Goal: Task Accomplishment & Management: Use online tool/utility

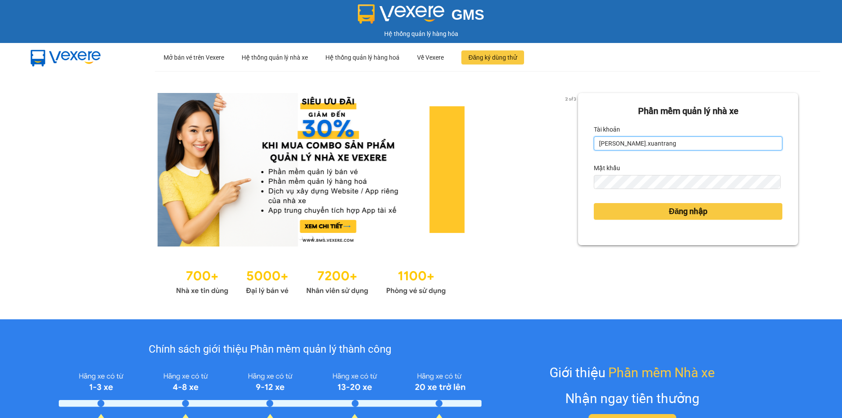
click at [629, 144] on input "nguyenhong.xuantrang" at bounding box center [688, 143] width 188 height 14
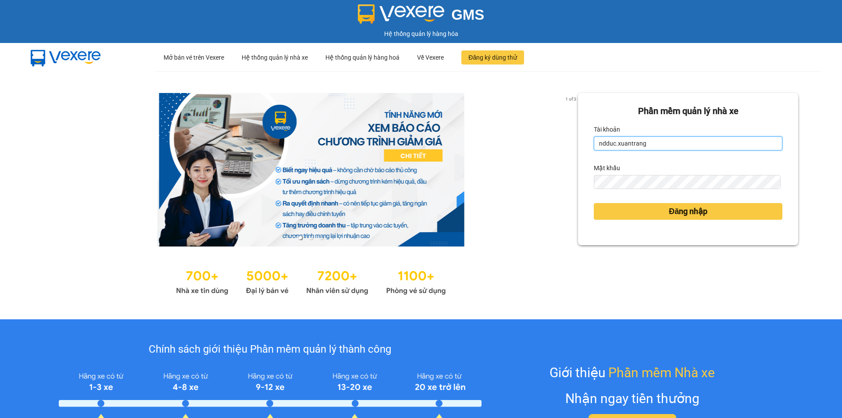
type input "ndduc.xuantrang"
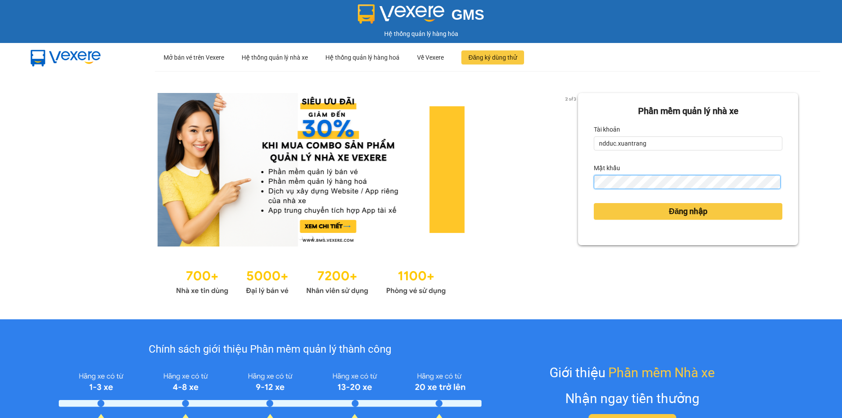
click at [594, 203] on button "Đăng nhập" at bounding box center [688, 211] width 188 height 17
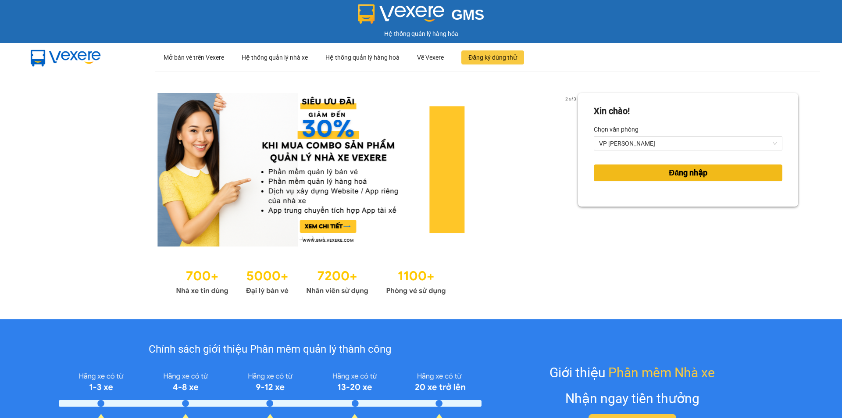
click at [668, 170] on span "Đăng nhập" at bounding box center [687, 173] width 39 height 12
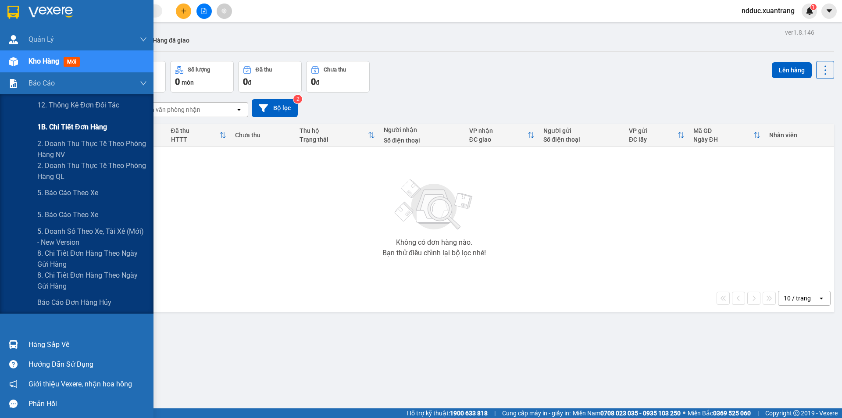
click at [64, 127] on span "1B. Chi tiết đơn hàng" at bounding box center [72, 126] width 70 height 11
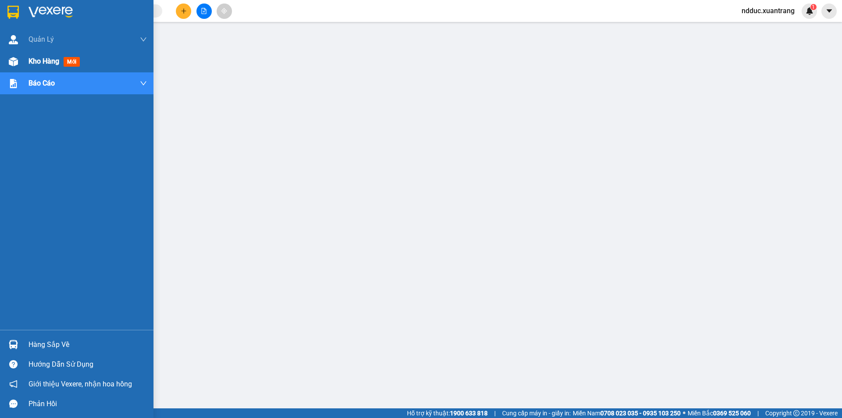
click at [14, 57] on img at bounding box center [13, 61] width 9 height 9
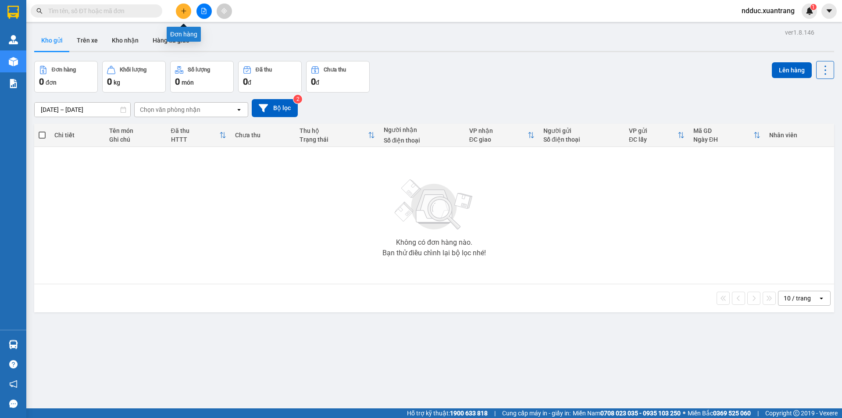
click at [196, 8] on div at bounding box center [204, 11] width 66 height 15
click at [202, 9] on icon "file-add" at bounding box center [204, 11] width 6 height 6
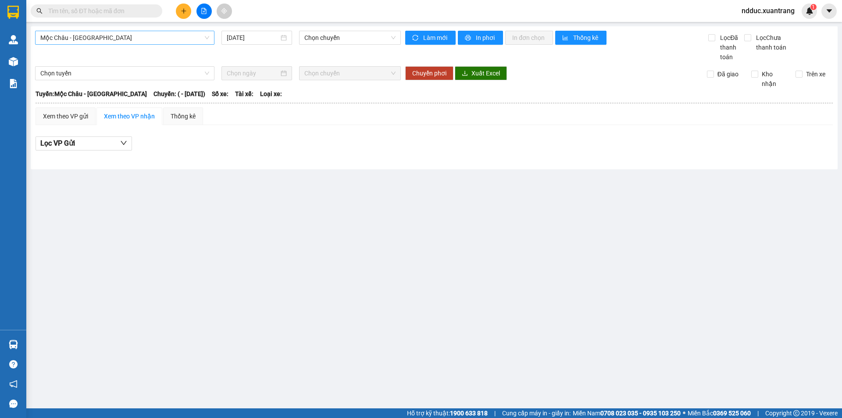
click at [71, 39] on span "Mộc Châu - [GEOGRAPHIC_DATA]" at bounding box center [124, 37] width 169 height 13
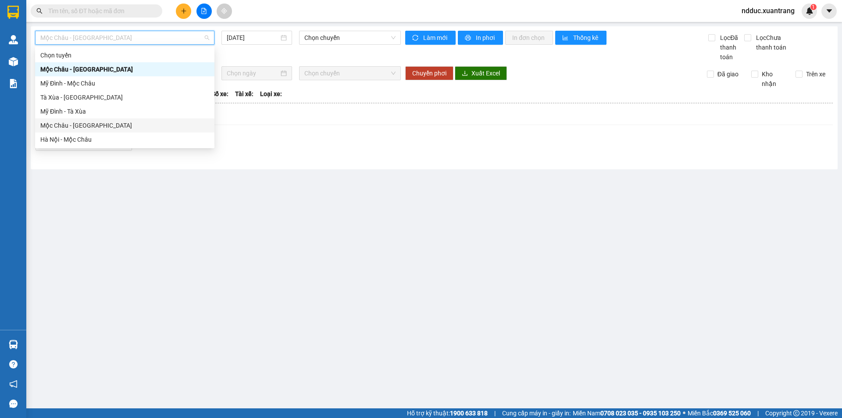
click at [57, 126] on div "Mộc Châu - [GEOGRAPHIC_DATA]" at bounding box center [124, 126] width 169 height 10
type input "[DATE]"
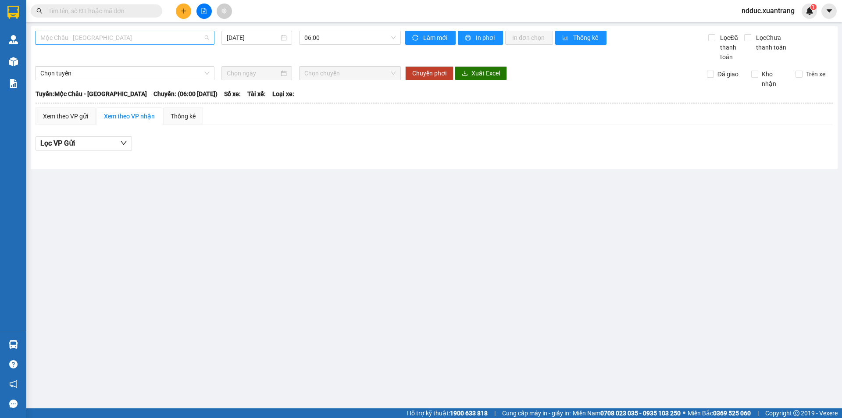
click at [67, 31] on div "Mộc Châu - [GEOGRAPHIC_DATA]" at bounding box center [124, 38] width 179 height 14
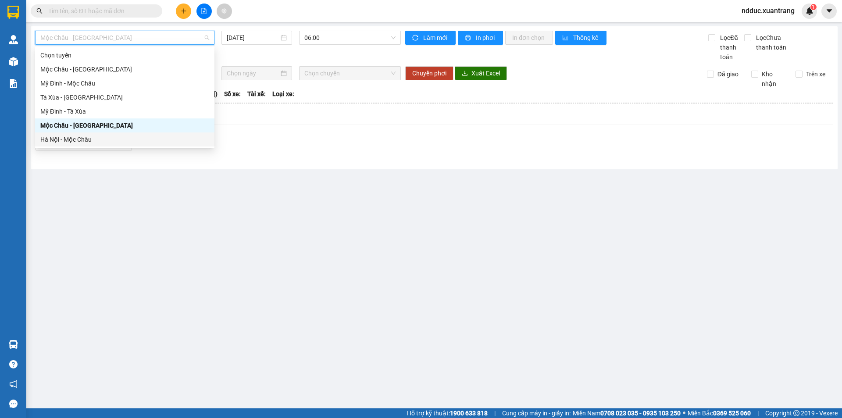
click at [59, 135] on div "Hà Nội - Mộc Châu" at bounding box center [124, 140] width 169 height 10
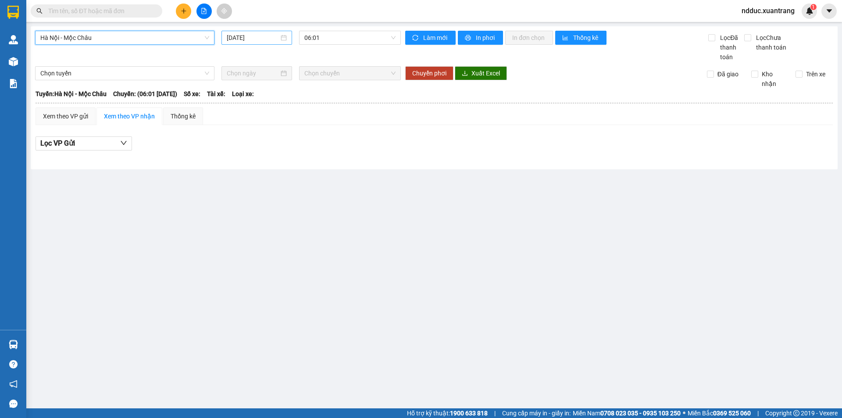
click at [255, 37] on input "[DATE]" at bounding box center [253, 38] width 52 height 10
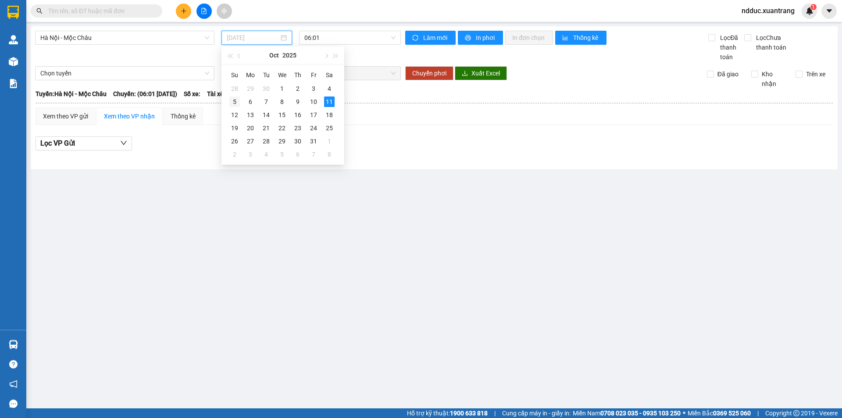
click at [237, 102] on div "5" at bounding box center [234, 101] width 11 height 11
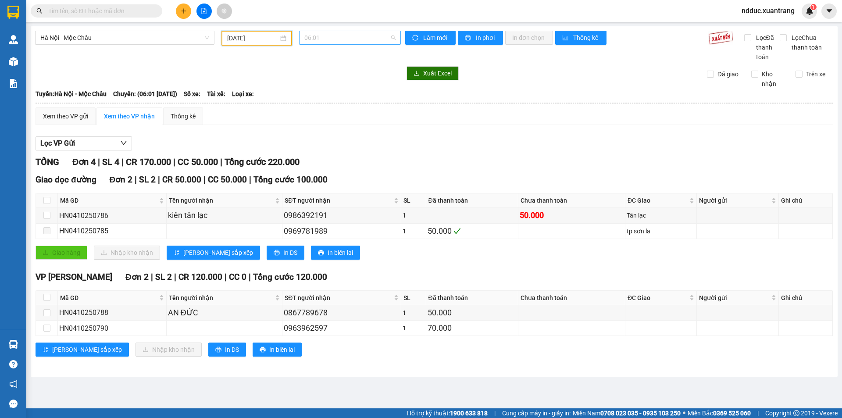
click at [334, 34] on span "06:01" at bounding box center [349, 37] width 91 height 13
click at [317, 138] on div "11:45" at bounding box center [338, 138] width 68 height 10
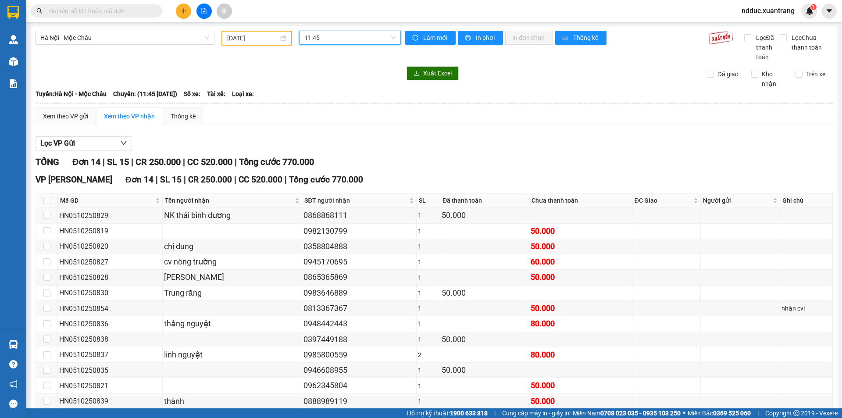
click at [328, 39] on span "11:45" at bounding box center [349, 37] width 91 height 13
click at [318, 149] on div "13:01" at bounding box center [336, 152] width 68 height 10
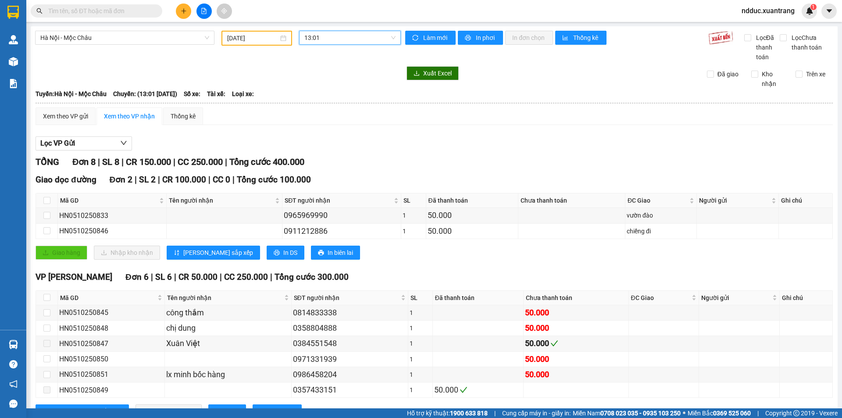
scroll to position [35, 0]
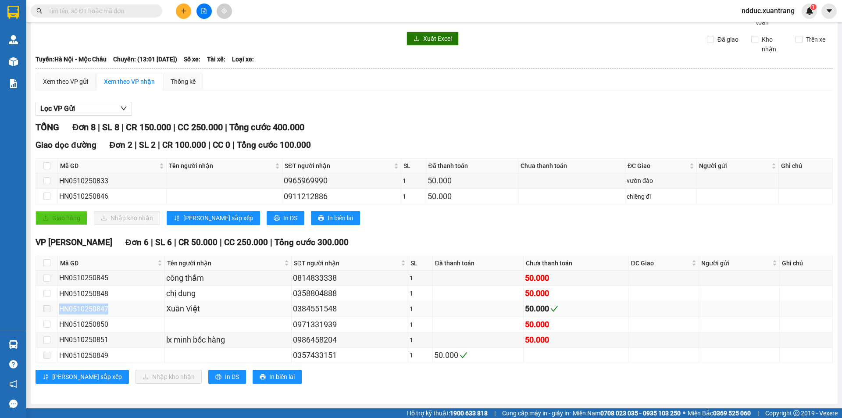
copy tr "HN0510250847"
drag, startPoint x: 110, startPoint y: 306, endPoint x: 53, endPoint y: 307, distance: 56.6
click at [53, 307] on tr "HN0510250847 Xuân Việt 0384551548 1 50.000" at bounding box center [434, 308] width 796 height 15
copy tr "HN0510250847"
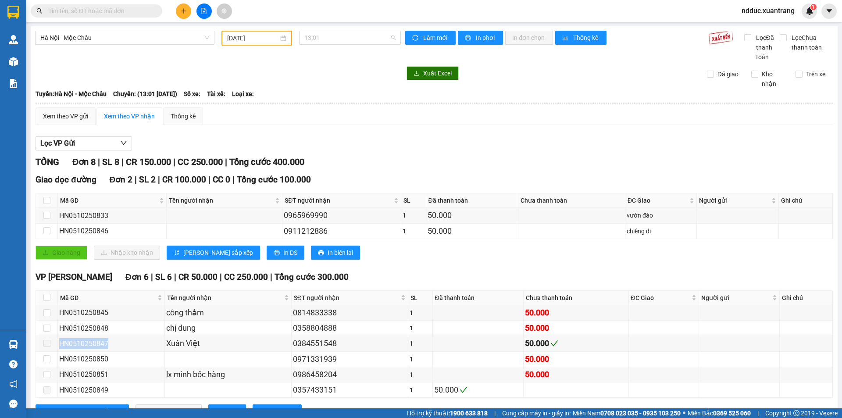
drag, startPoint x: 316, startPoint y: 37, endPoint x: 326, endPoint y: 64, distance: 28.3
click at [316, 37] on span "13:01" at bounding box center [349, 37] width 91 height 13
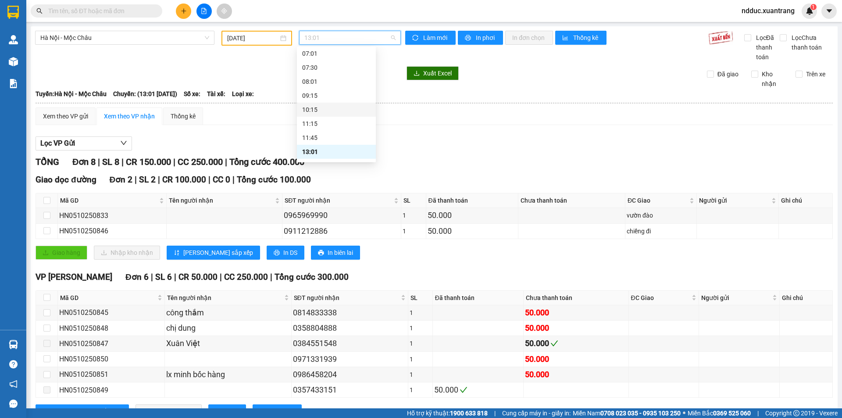
scroll to position [88, 0]
click at [313, 121] on div "14:15" at bounding box center [336, 122] width 68 height 10
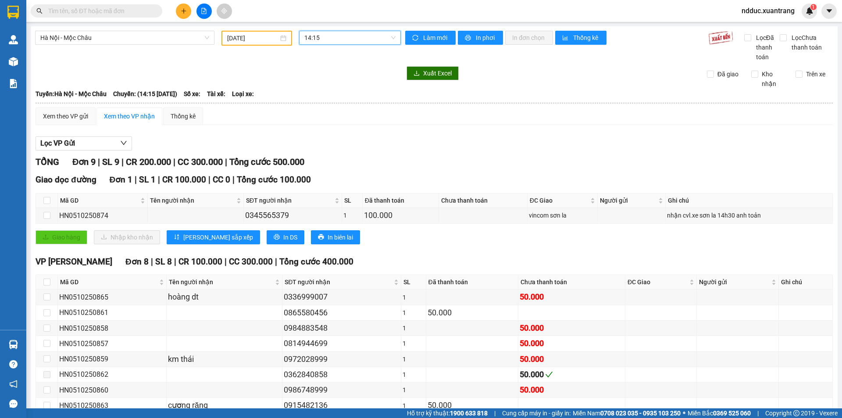
scroll to position [50, 0]
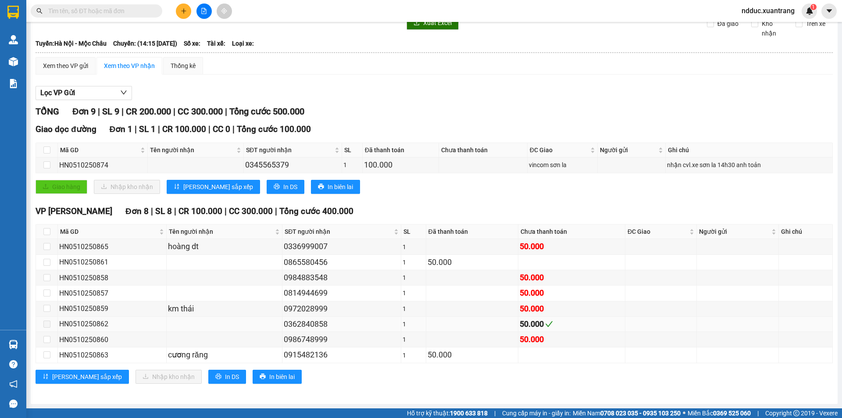
click at [99, 323] on div "HN0510250862" at bounding box center [112, 323] width 106 height 11
copy div "HN0510250862"
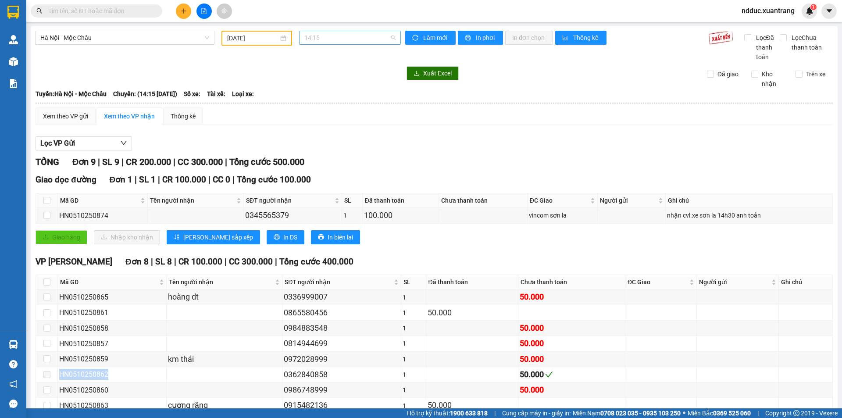
click at [325, 36] on span "14:15" at bounding box center [349, 37] width 91 height 13
click at [311, 132] on div "15:15" at bounding box center [336, 136] width 68 height 10
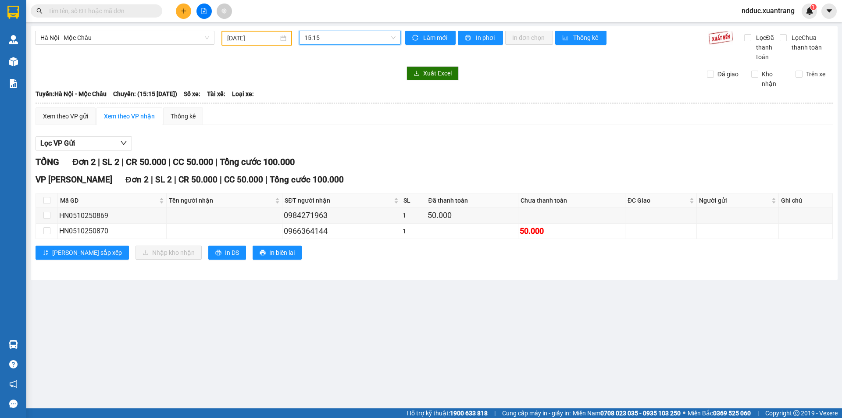
click at [323, 39] on span "15:15" at bounding box center [349, 37] width 91 height 13
click at [319, 150] on div "16:15" at bounding box center [338, 150] width 68 height 10
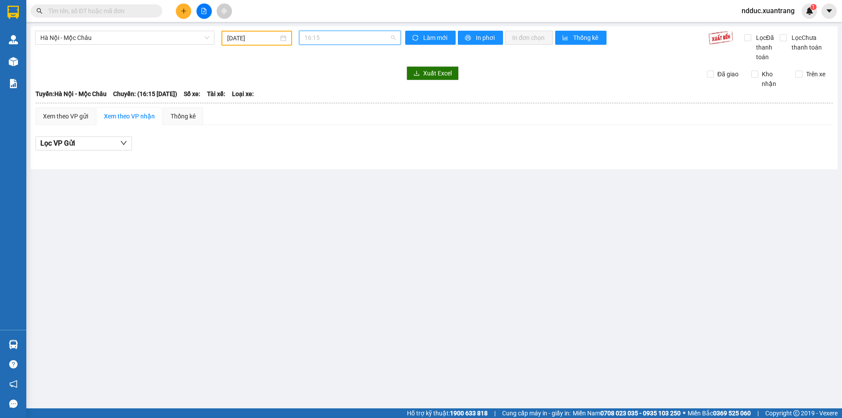
click at [327, 40] on span "16:15" at bounding box center [349, 37] width 91 height 13
click at [318, 121] on div "16:30 (TC)" at bounding box center [338, 120] width 68 height 10
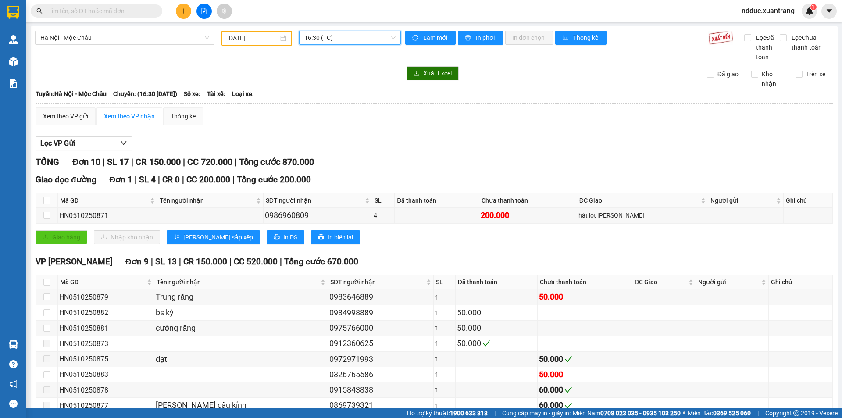
scroll to position [66, 0]
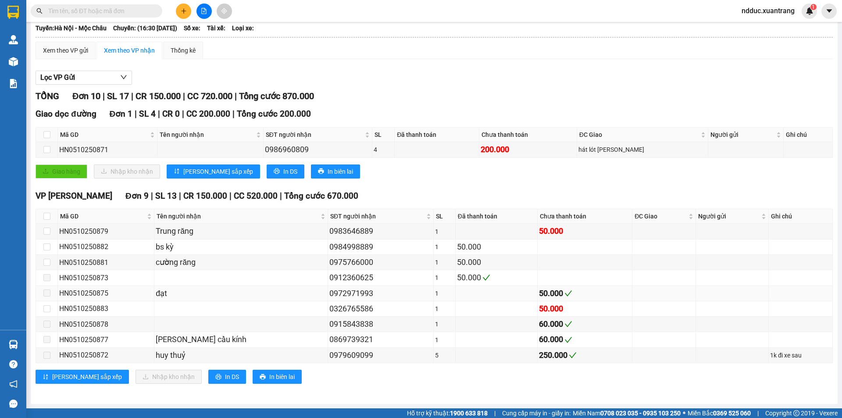
click at [86, 292] on div "HN0510250875" at bounding box center [105, 293] width 93 height 11
copy div "HN0510250875"
click at [84, 323] on div "HN0510250878" at bounding box center [105, 324] width 93 height 11
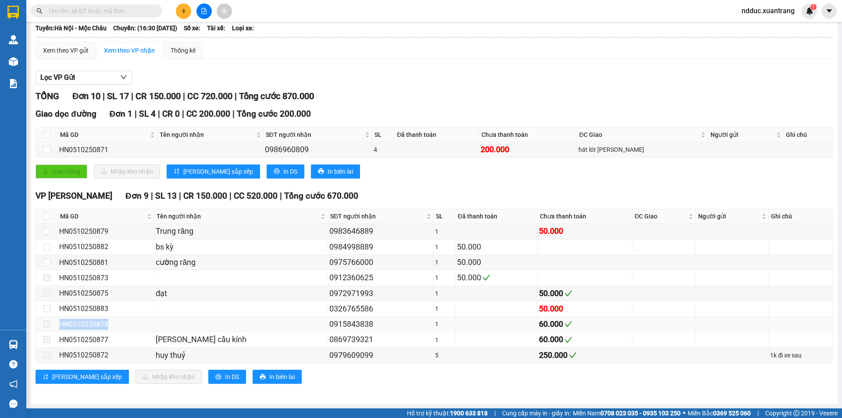
copy div "HN0510250878"
click at [78, 336] on div "HN0510250877" at bounding box center [105, 339] width 93 height 11
click at [79, 336] on div "HN0510250877" at bounding box center [105, 339] width 93 height 11
copy div "HN0510250877"
click at [93, 352] on div "HN0510250872" at bounding box center [105, 354] width 93 height 11
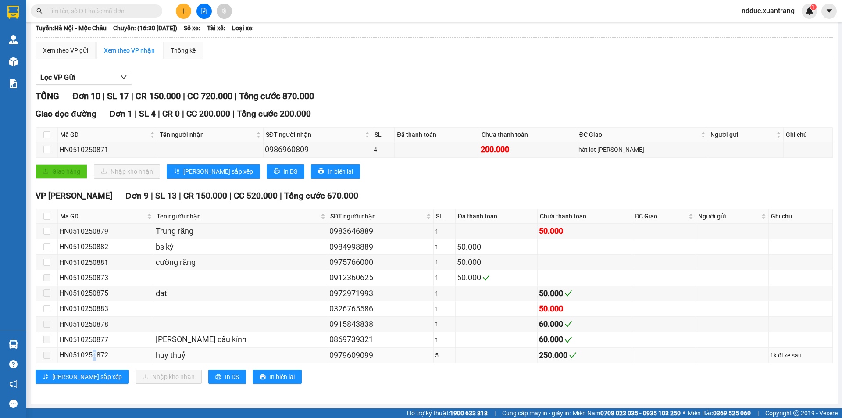
click at [93, 352] on div "HN0510250872" at bounding box center [105, 354] width 93 height 11
click at [93, 353] on div "HN0510250872" at bounding box center [105, 354] width 93 height 11
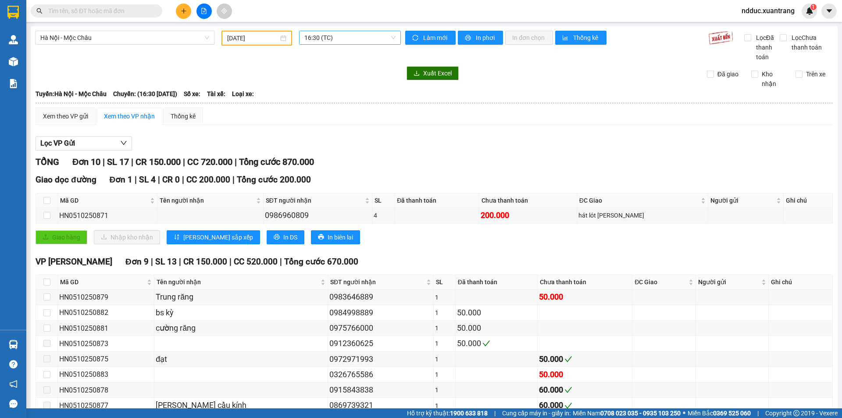
click at [317, 34] on span "16:30 (TC)" at bounding box center [349, 37] width 91 height 13
click at [313, 131] on div "17:15" at bounding box center [336, 134] width 68 height 10
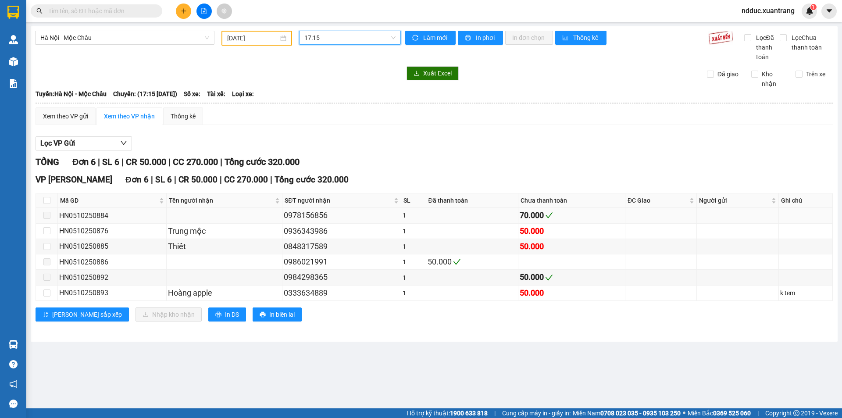
click at [95, 216] on div "HN0510250884" at bounding box center [112, 215] width 106 height 11
copy div "HN0510250884"
click at [77, 278] on div "HN0510250892" at bounding box center [112, 277] width 106 height 11
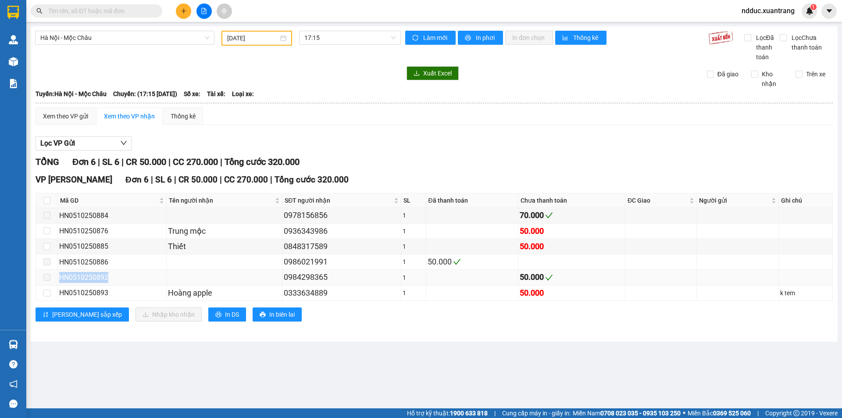
copy div "HN0510250892"
click at [308, 43] on span "17:15" at bounding box center [349, 37] width 91 height 13
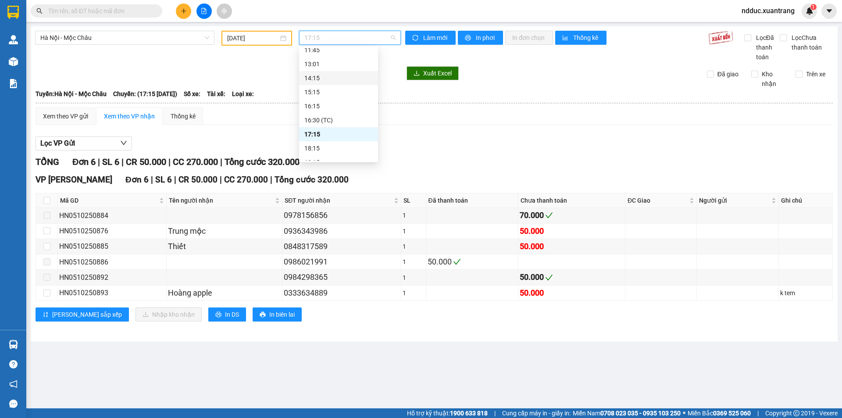
click at [320, 77] on div "14:15" at bounding box center [338, 78] width 68 height 10
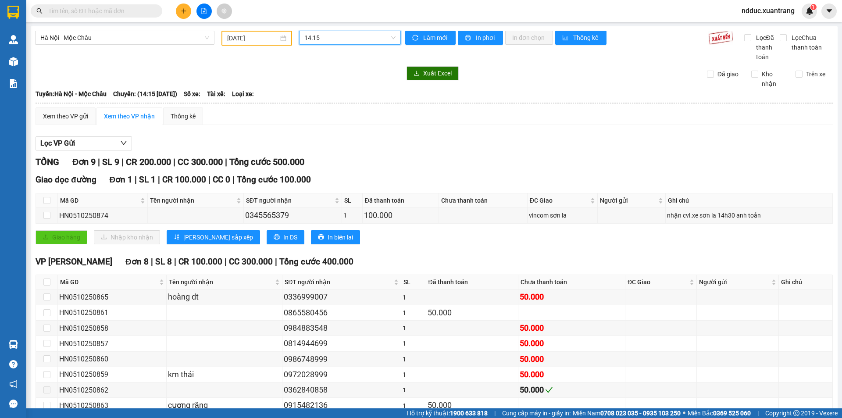
scroll to position [50, 0]
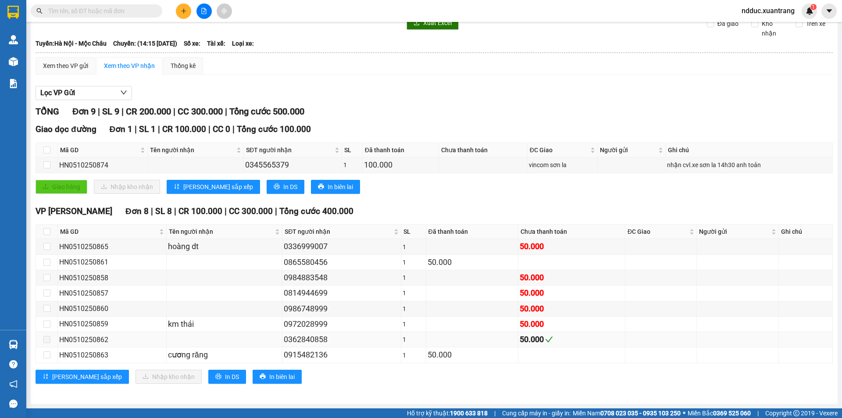
click at [93, 339] on div "HN0510250862" at bounding box center [112, 339] width 106 height 11
copy div "HN0510250862"
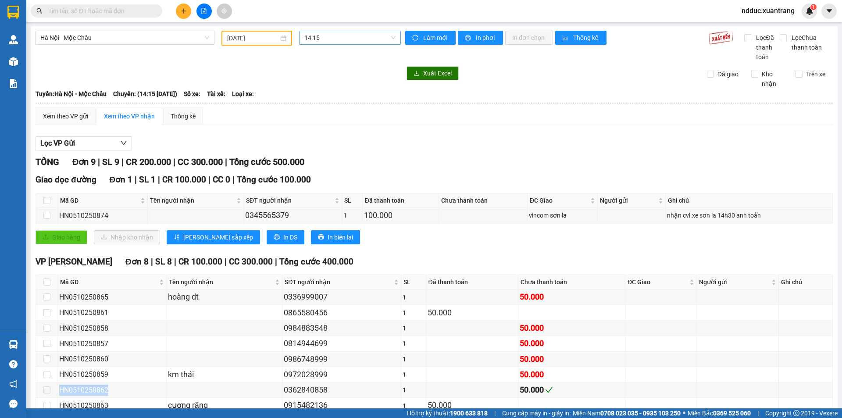
click at [326, 38] on span "14:15" at bounding box center [349, 37] width 91 height 13
click at [316, 92] on div "15:15" at bounding box center [336, 92] width 68 height 10
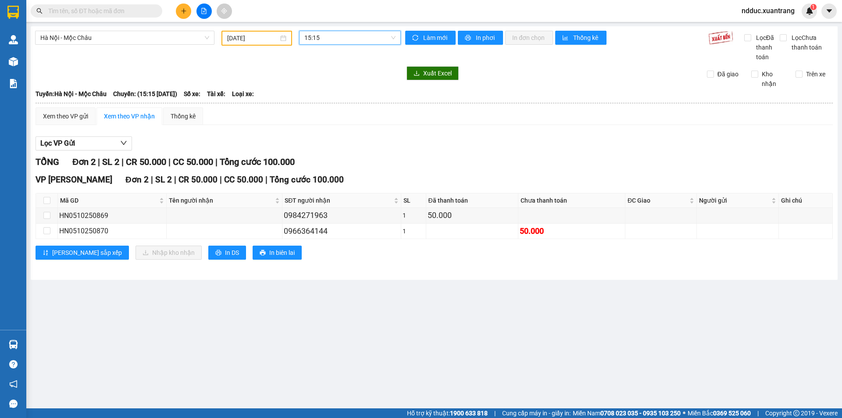
click at [315, 41] on span "15:15" at bounding box center [349, 37] width 91 height 13
click at [316, 143] on div "18:15" at bounding box center [338, 148] width 68 height 10
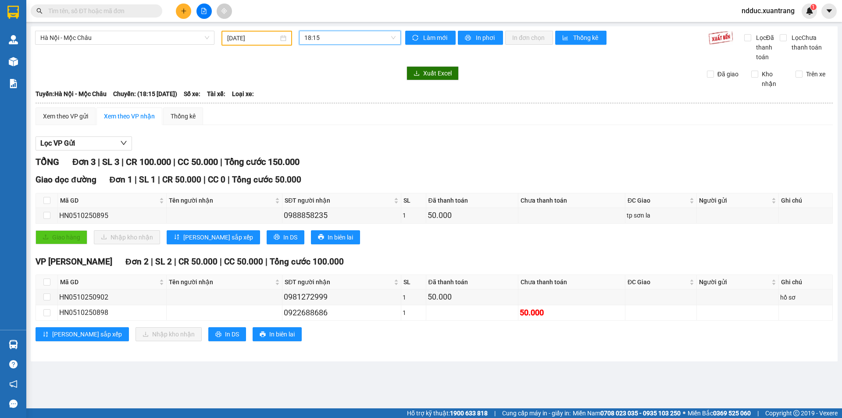
click at [342, 39] on span "18:15" at bounding box center [349, 37] width 91 height 13
click at [314, 138] on div "19:15" at bounding box center [338, 140] width 68 height 10
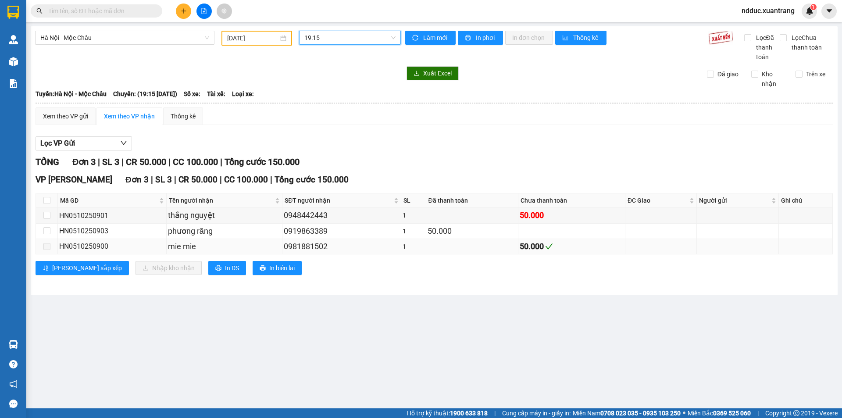
click at [93, 244] on div "HN0510250900" at bounding box center [112, 246] width 106 height 11
copy div "HN0510250900"
click at [314, 36] on span "19:15" at bounding box center [349, 37] width 91 height 13
click at [327, 153] on div "22:00 (TC)" at bounding box center [338, 154] width 68 height 10
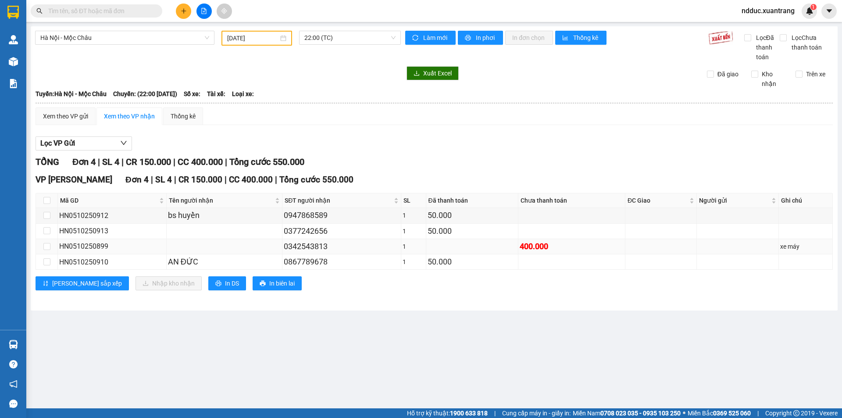
click at [98, 247] on div "HN0510250899" at bounding box center [112, 246] width 106 height 11
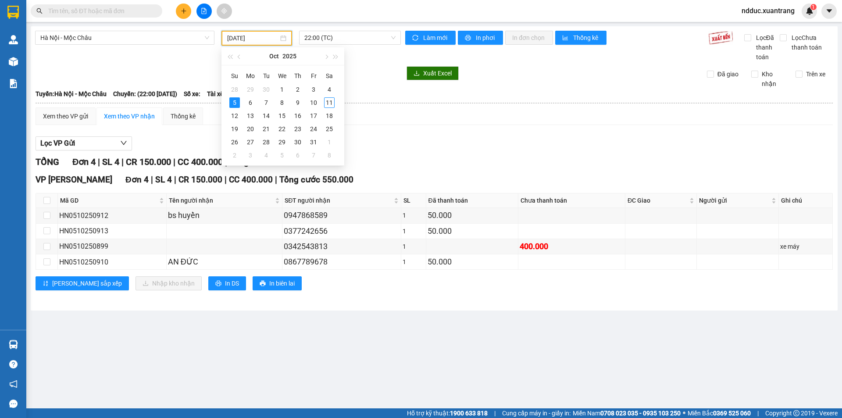
click at [267, 40] on input "[DATE]" at bounding box center [252, 38] width 51 height 10
click at [269, 101] on div "7" at bounding box center [266, 102] width 11 height 11
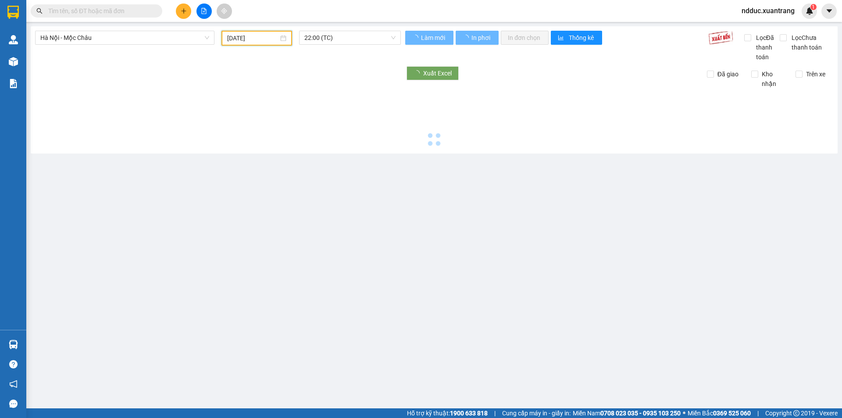
type input "[DATE]"
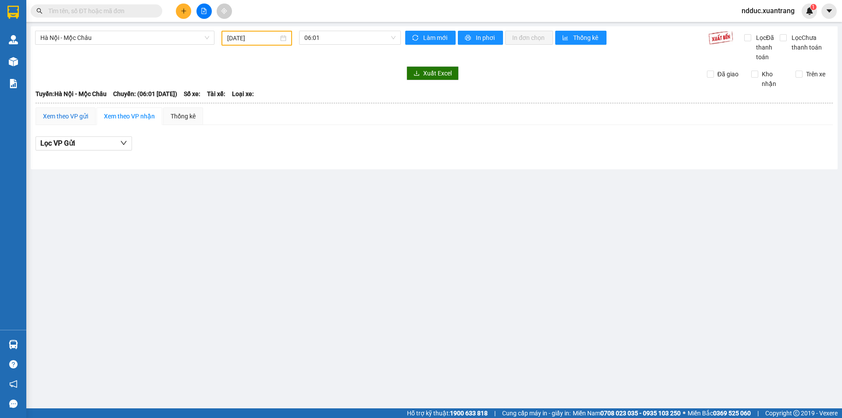
click at [58, 113] on div "Xem theo VP gửi" at bounding box center [65, 116] width 45 height 10
click at [313, 40] on span "06:01" at bounding box center [349, 37] width 91 height 13
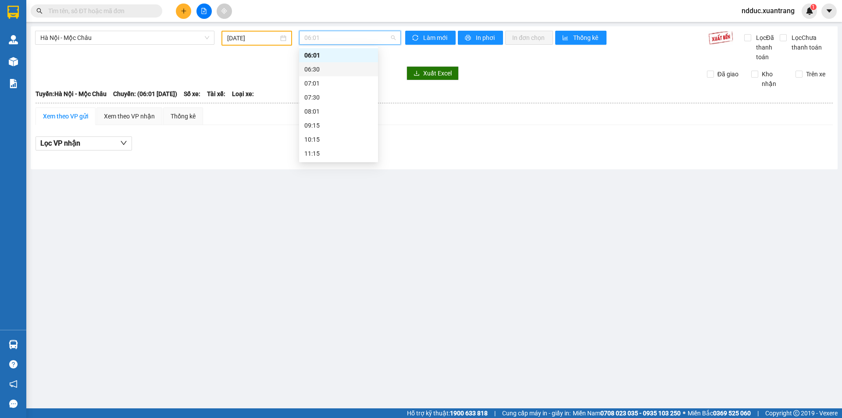
click at [313, 70] on div "06:30" at bounding box center [338, 69] width 68 height 10
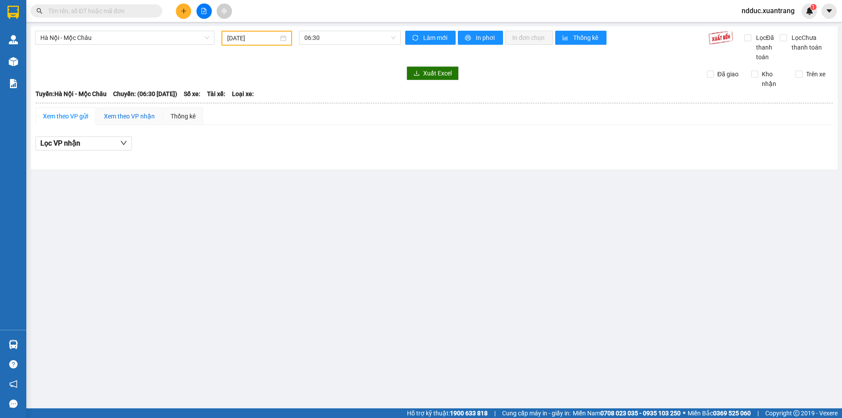
click at [123, 116] on div "Xem theo VP nhận" at bounding box center [129, 116] width 51 height 10
click at [334, 36] on span "06:30" at bounding box center [349, 37] width 91 height 13
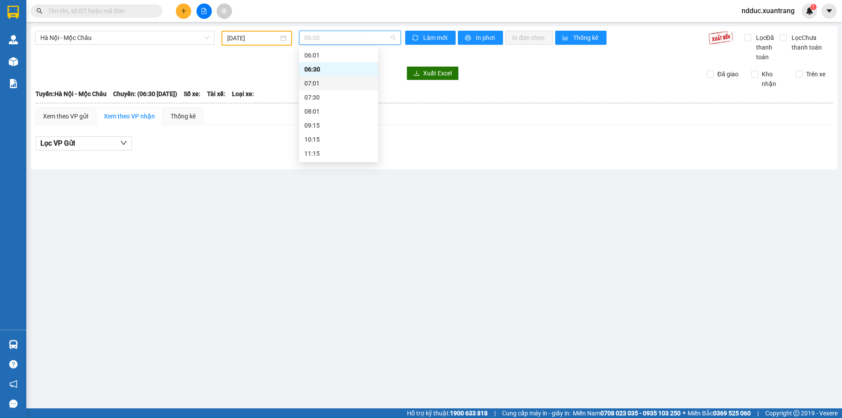
click at [323, 82] on div "07:01" at bounding box center [338, 83] width 68 height 10
click at [332, 35] on span "07:01" at bounding box center [349, 37] width 91 height 13
click at [325, 97] on div "07:30" at bounding box center [338, 97] width 68 height 10
click at [334, 39] on span "07:30" at bounding box center [349, 37] width 91 height 13
click at [316, 109] on div "08:01" at bounding box center [338, 112] width 68 height 10
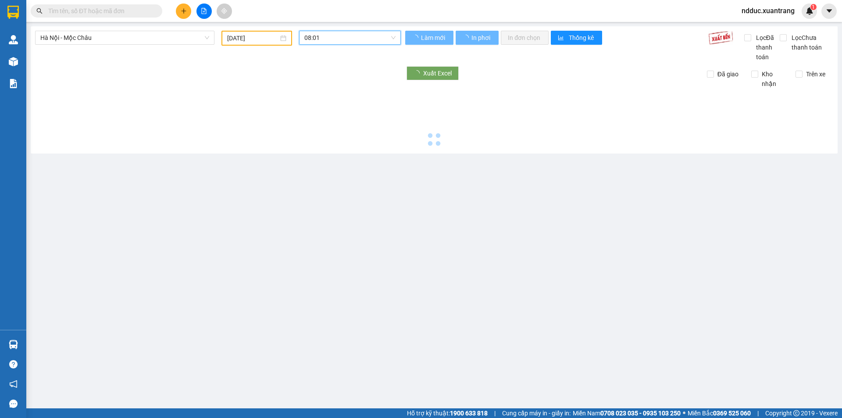
click at [337, 39] on span "08:01" at bounding box center [349, 37] width 91 height 13
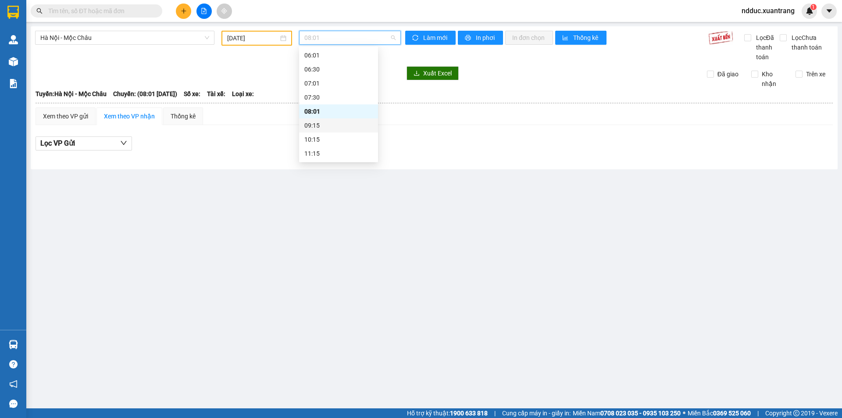
drag, startPoint x: 320, startPoint y: 121, endPoint x: 340, endPoint y: 62, distance: 62.1
click at [320, 120] on div "09:15" at bounding box center [338, 125] width 79 height 14
click at [337, 36] on span "09:15" at bounding box center [349, 37] width 91 height 13
click at [321, 136] on div "10:15" at bounding box center [338, 140] width 68 height 10
click at [333, 37] on span "10:15" at bounding box center [349, 37] width 91 height 13
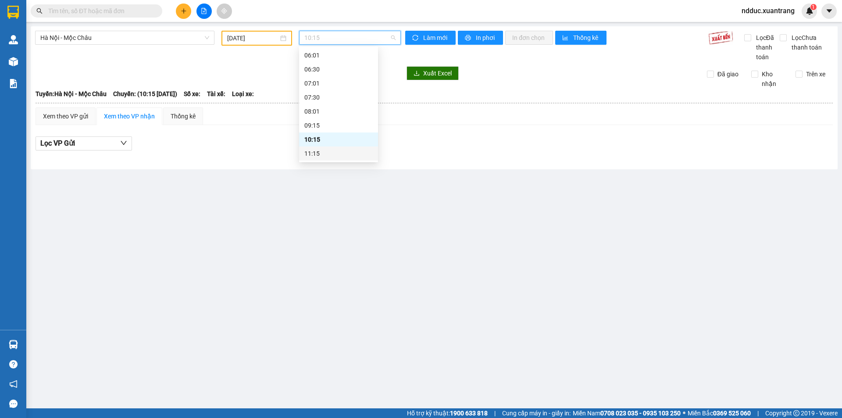
click at [317, 153] on div "11:15" at bounding box center [338, 154] width 68 height 10
click at [325, 40] on span "11:15" at bounding box center [349, 37] width 91 height 13
click at [319, 81] on div "11:45" at bounding box center [338, 80] width 68 height 10
click at [324, 37] on span "11:45" at bounding box center [349, 37] width 91 height 13
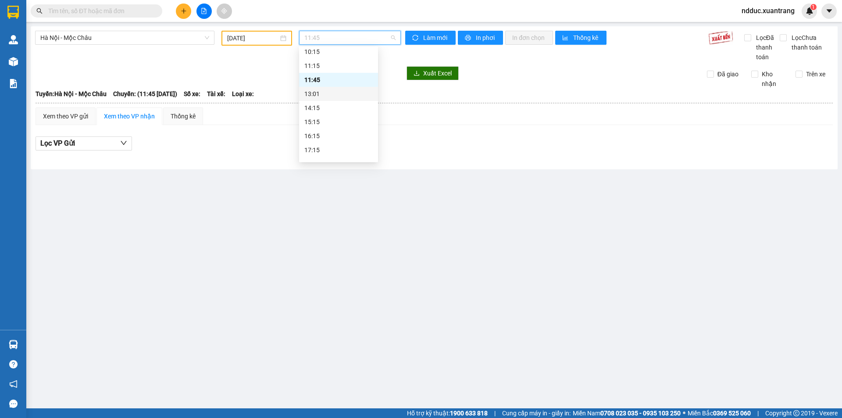
click at [318, 90] on div "13:01" at bounding box center [338, 94] width 68 height 10
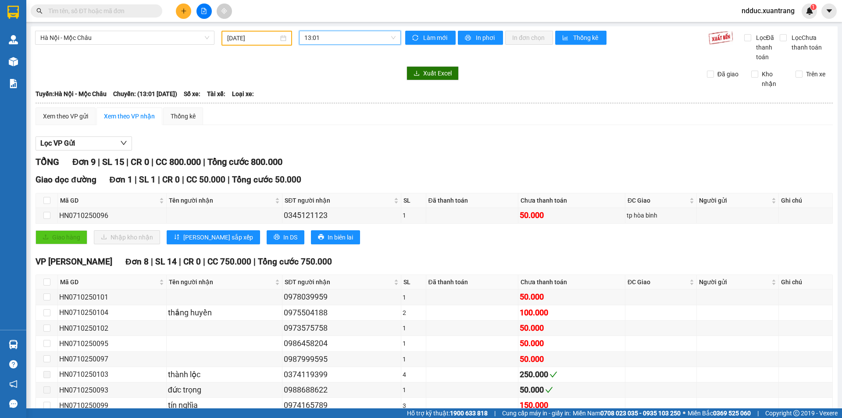
click at [323, 38] on span "13:01" at bounding box center [349, 37] width 91 height 13
click at [467, 110] on div "Xem theo VP gửi Xem theo VP nhận Thống kê" at bounding box center [434, 116] width 797 height 18
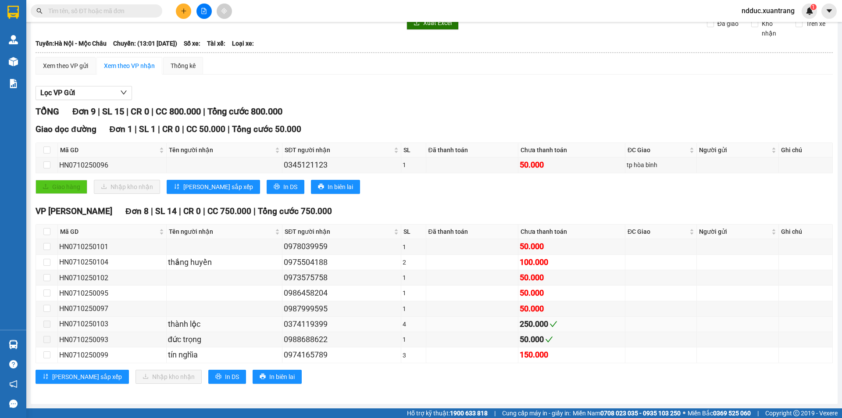
click at [88, 323] on div "HN0710250103" at bounding box center [112, 323] width 106 height 11
click at [87, 334] on div "HN0710250093" at bounding box center [112, 339] width 106 height 11
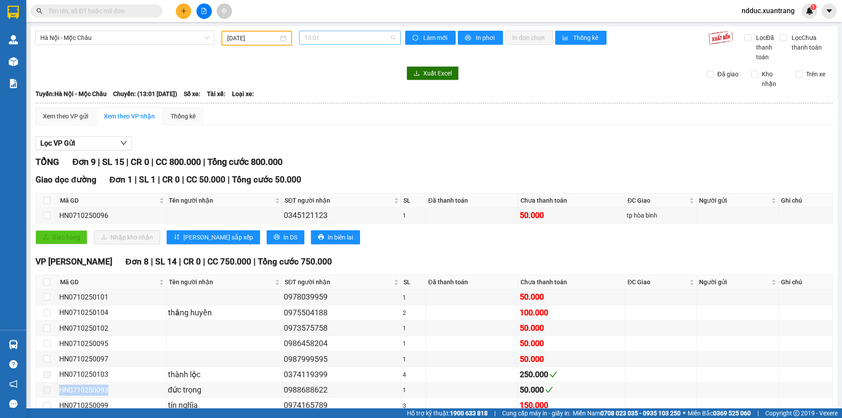
click at [314, 36] on span "13:01" at bounding box center [349, 37] width 91 height 13
click at [316, 105] on div "14:15" at bounding box center [336, 108] width 68 height 10
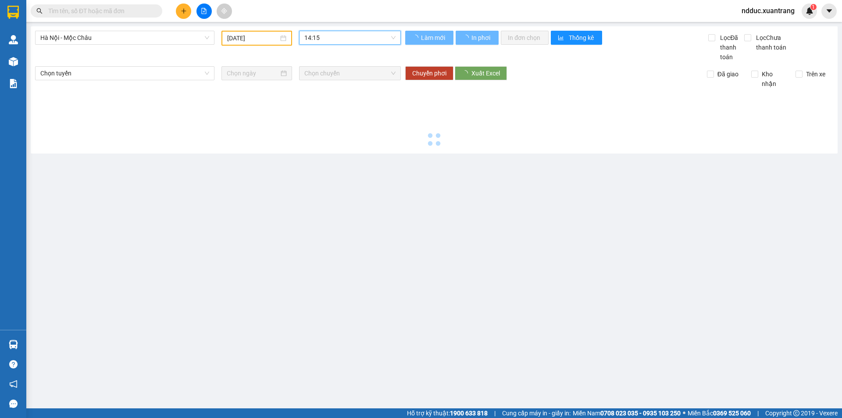
click at [324, 38] on span "14:15" at bounding box center [349, 37] width 91 height 13
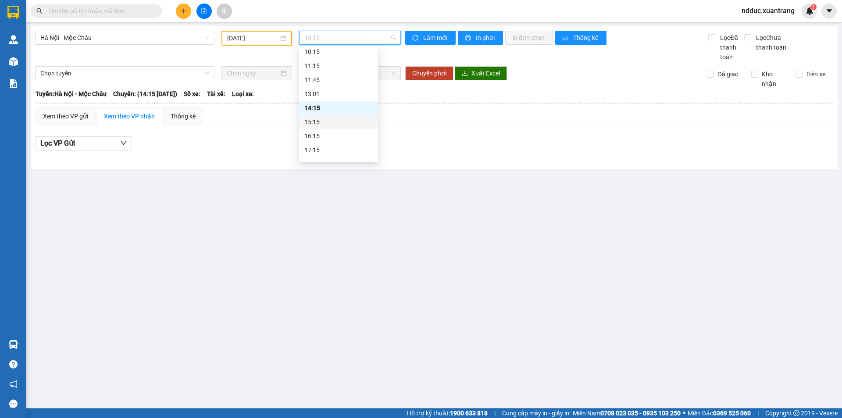
click at [319, 121] on div "15:15" at bounding box center [338, 122] width 68 height 10
click at [325, 39] on span "15:15" at bounding box center [349, 37] width 91 height 13
drag, startPoint x: 316, startPoint y: 137, endPoint x: 334, endPoint y: 83, distance: 56.8
click at [316, 136] on div "16:15" at bounding box center [338, 136] width 68 height 10
click at [328, 37] on span "16:15" at bounding box center [349, 37] width 91 height 13
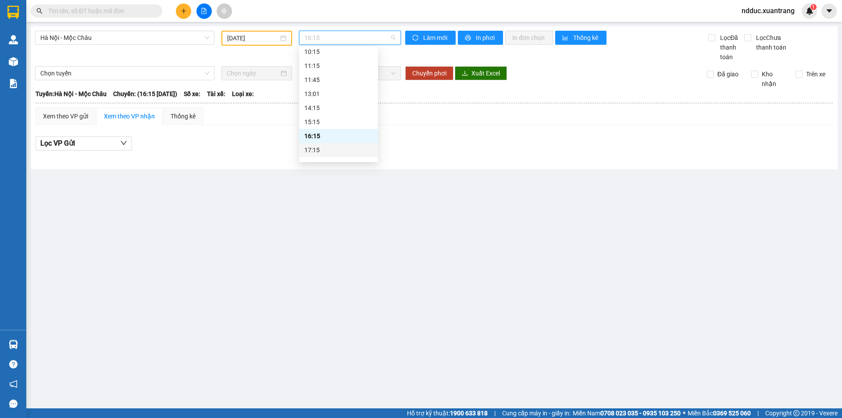
click at [319, 146] on div "17:15" at bounding box center [338, 150] width 68 height 10
click at [325, 38] on span "17:15" at bounding box center [349, 37] width 91 height 13
click at [320, 141] on div "18:15" at bounding box center [338, 140] width 68 height 10
click at [326, 38] on span "18:15" at bounding box center [349, 37] width 91 height 13
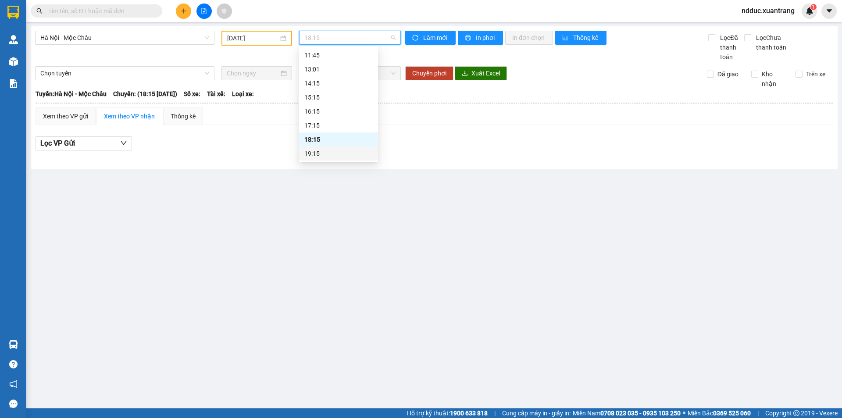
click at [315, 152] on div "19:15" at bounding box center [338, 154] width 68 height 10
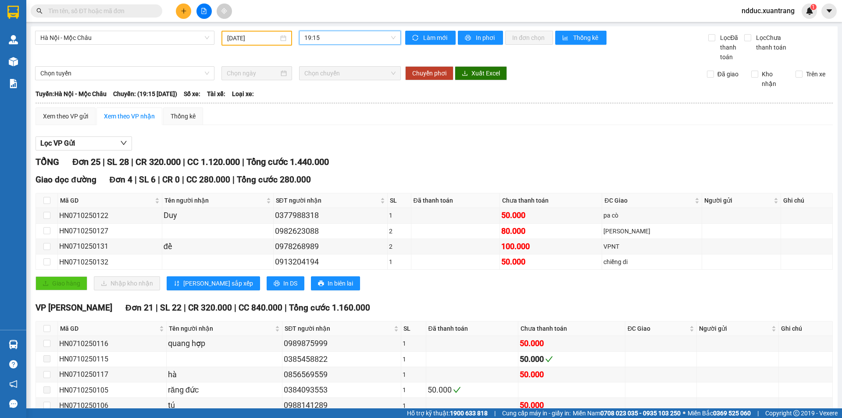
scroll to position [131, 0]
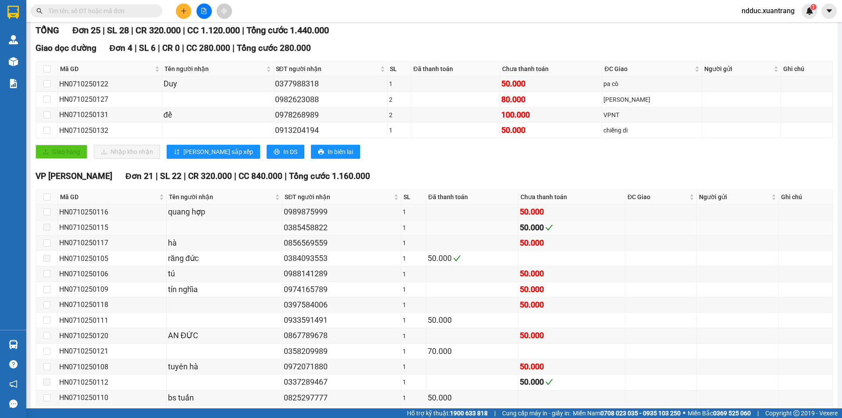
click at [90, 229] on div "HN0710250115" at bounding box center [112, 227] width 106 height 11
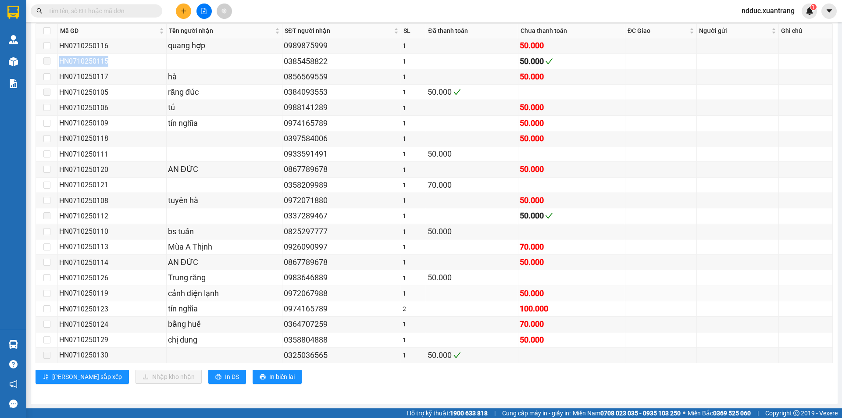
scroll to position [254, 0]
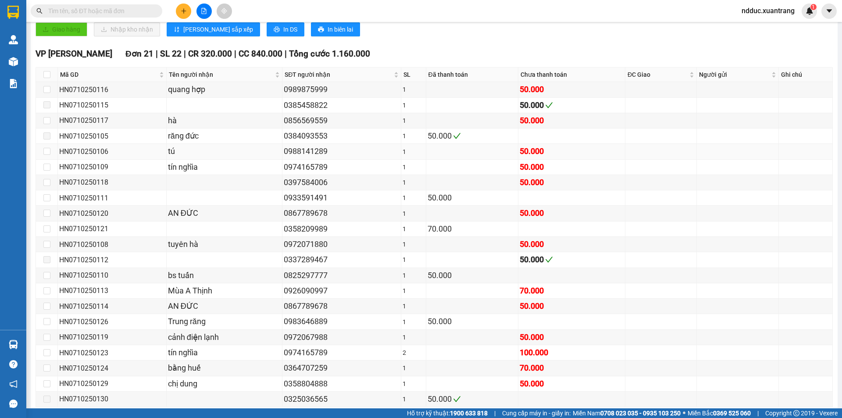
click at [303, 149] on div "0988141289" at bounding box center [342, 151] width 116 height 12
click at [97, 151] on div "HN0710250106" at bounding box center [112, 151] width 106 height 11
click at [89, 258] on div "HN0710250112" at bounding box center [112, 259] width 106 height 11
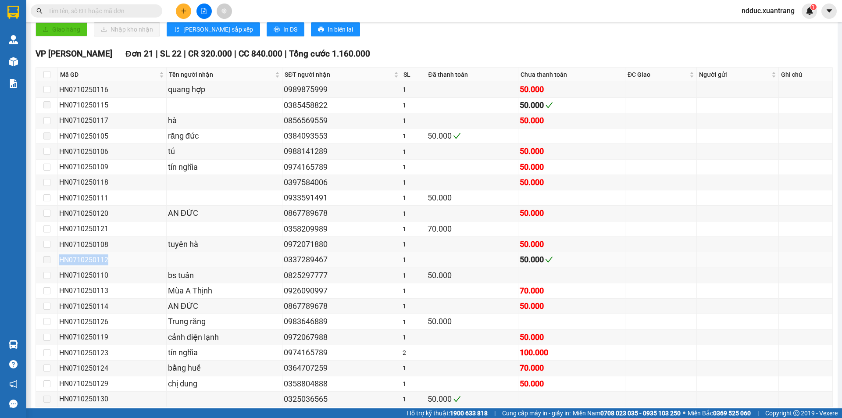
click at [89, 258] on div "HN0710250112" at bounding box center [112, 259] width 106 height 11
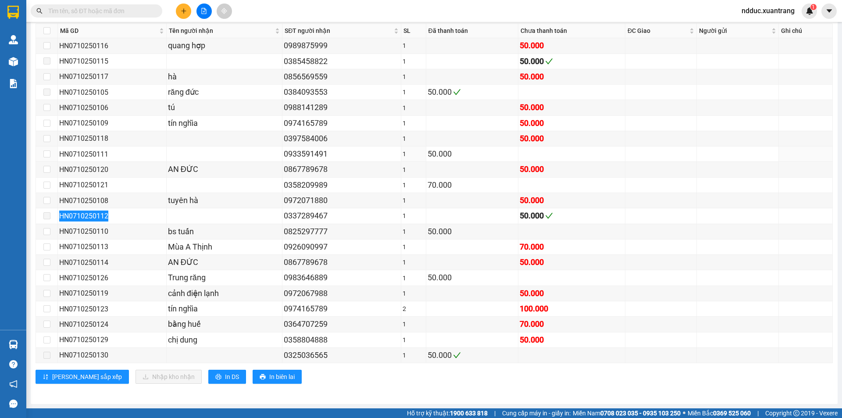
scroll to position [0, 0]
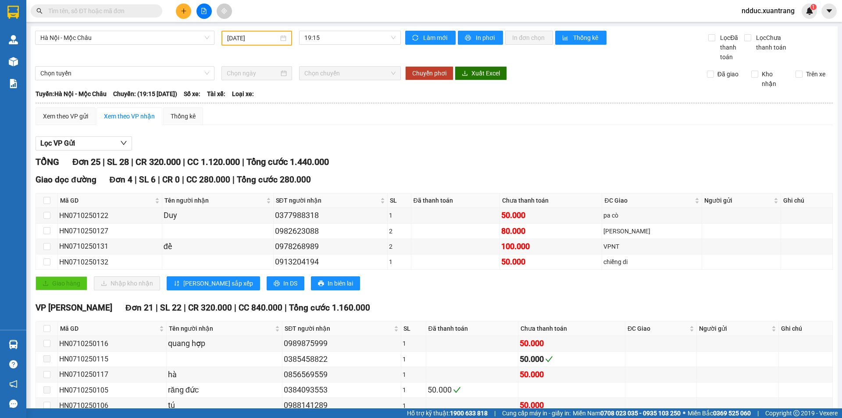
click at [474, 141] on div "Lọc VP Gửi" at bounding box center [434, 143] width 797 height 14
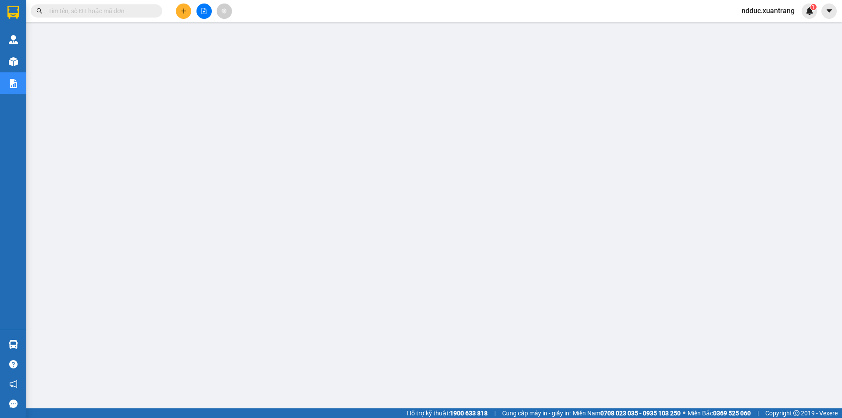
click at [90, 9] on input "text" at bounding box center [99, 11] width 103 height 10
paste input "HN0510250847"
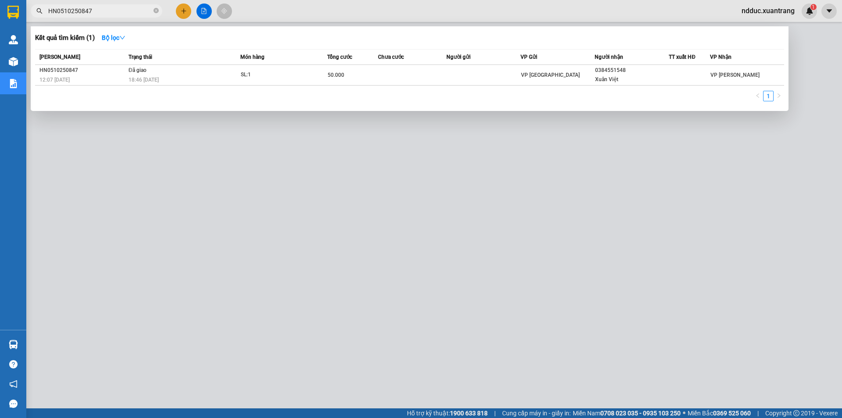
click at [101, 11] on input "HN0510250847" at bounding box center [99, 11] width 103 height 10
paste input "62"
click at [101, 11] on input "HN0510250847" at bounding box center [99, 11] width 103 height 10
click at [92, 12] on input "HN0510250862" at bounding box center [99, 11] width 103 height 10
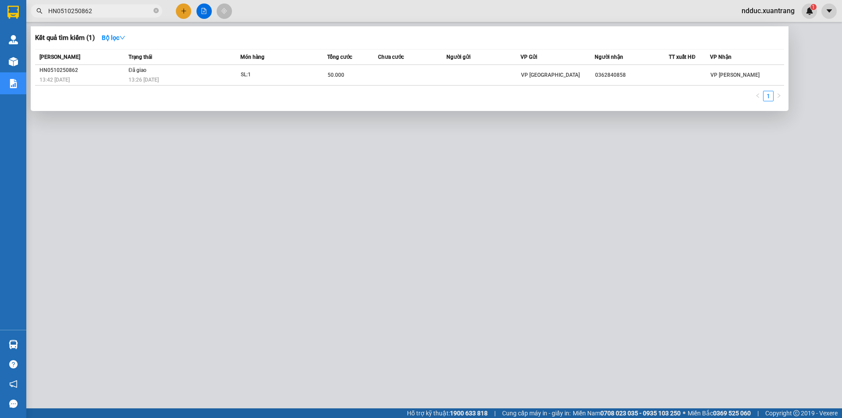
paste input "75"
click at [87, 13] on input "HN0510250875" at bounding box center [99, 11] width 103 height 10
paste input "HN0510250878"
click at [88, 13] on input "HN05102HN051025087850875" at bounding box center [99, 11] width 103 height 10
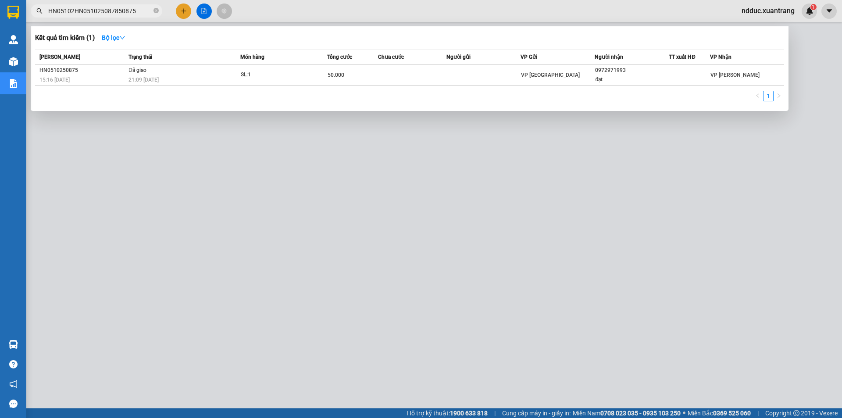
paste input "50878"
click at [86, 11] on input "HN0510250878" at bounding box center [99, 11] width 103 height 10
paste input "7"
click at [99, 14] on input "HN0510250877" at bounding box center [99, 11] width 103 height 10
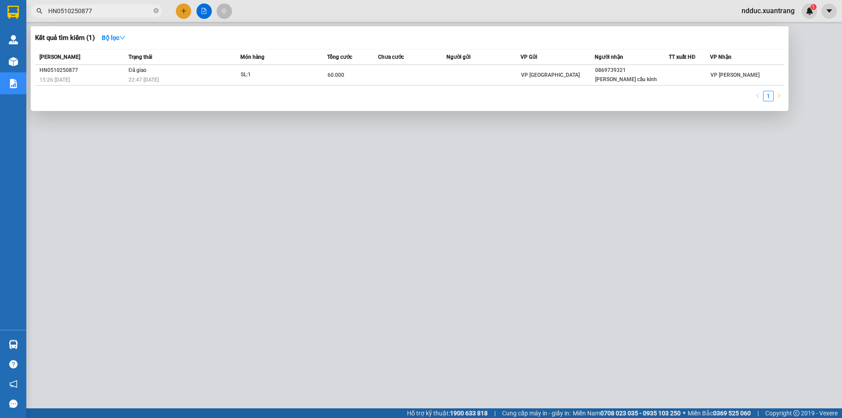
click at [99, 14] on input "HN0510250877" at bounding box center [99, 11] width 103 height 10
paste input "2"
click at [117, 13] on input "HN0510250872" at bounding box center [99, 11] width 103 height 10
paste input "84"
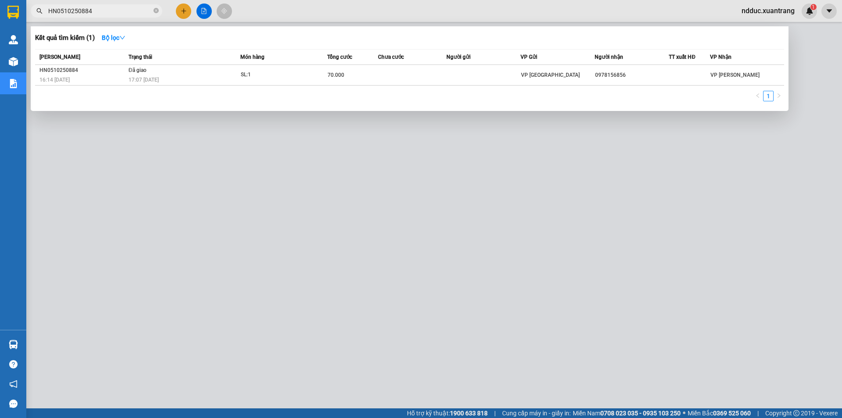
click at [105, 7] on input "HN0510250884" at bounding box center [99, 11] width 103 height 10
paste input "92"
click at [103, 13] on input "HN0510250892" at bounding box center [99, 11] width 103 height 10
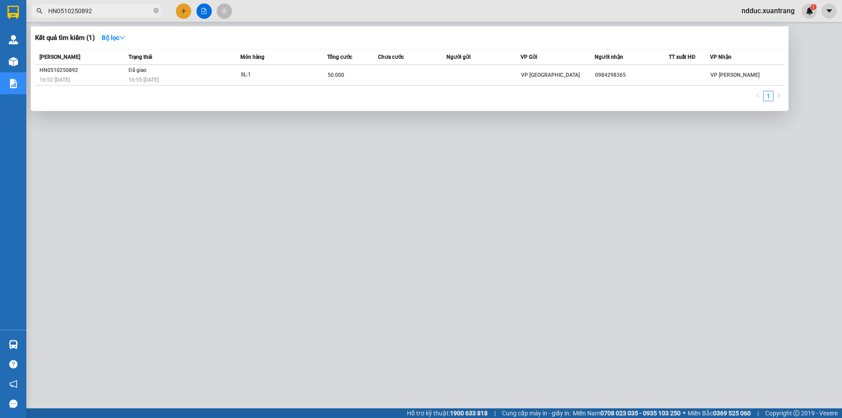
paste input "6"
click at [111, 11] on input "HN0510250862" at bounding box center [99, 11] width 103 height 10
paste input "900"
click at [111, 11] on input "HN0510250900" at bounding box center [99, 11] width 103 height 10
click at [101, 16] on span "HN0510250900" at bounding box center [96, 10] width 131 height 13
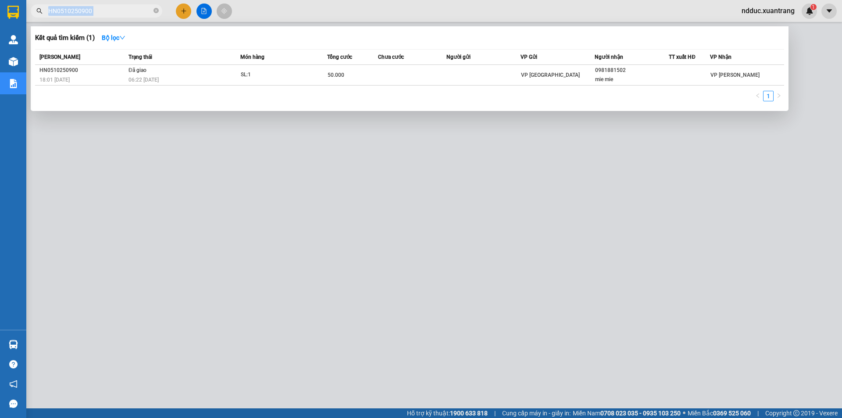
click at [101, 16] on span "HN0510250900" at bounding box center [96, 10] width 131 height 13
click at [120, 11] on input "HN0510250900" at bounding box center [99, 11] width 103 height 10
paste input "HN0510250899"
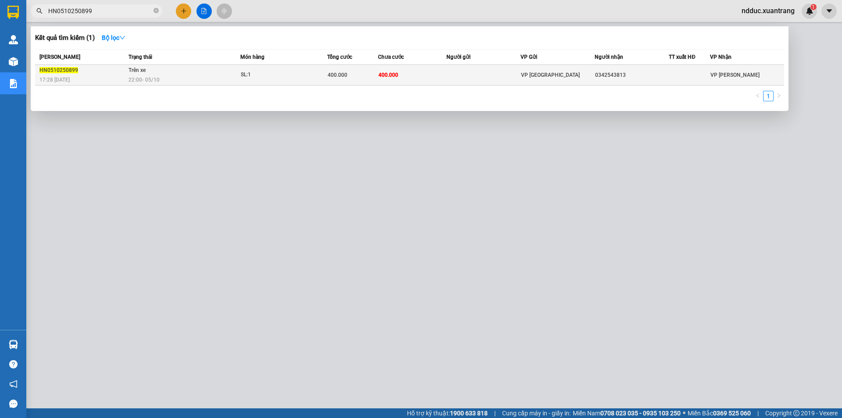
type input "HN0510250899"
click at [402, 71] on td "400.000" at bounding box center [412, 75] width 68 height 21
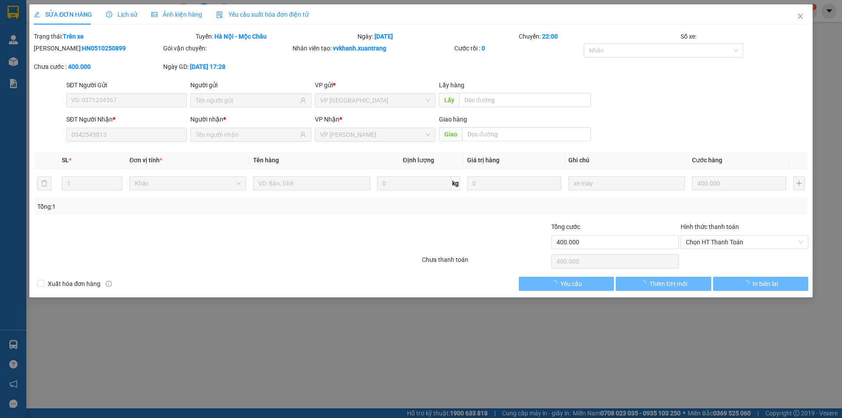
type input "0342543813"
type input "400.000"
click at [139, 14] on div "SỬA ĐƠN HÀNG Lịch sử Ảnh kiện hàng Yêu cầu xuất hóa đơn điện tử" at bounding box center [171, 14] width 275 height 20
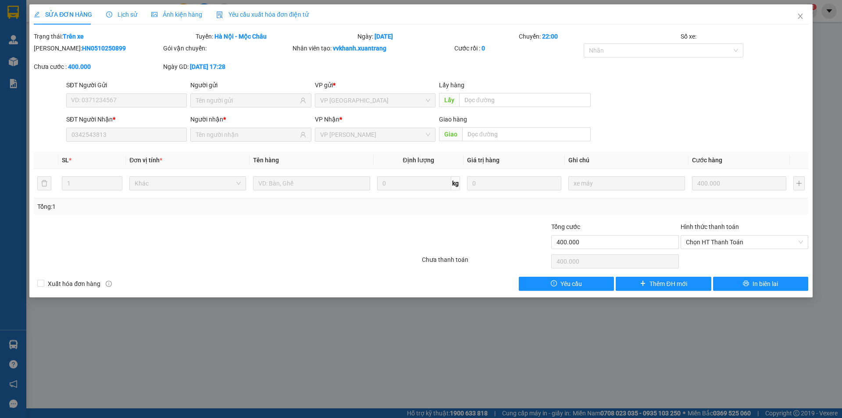
click at [163, 14] on span "Ảnh kiện hàng" at bounding box center [176, 14] width 51 height 7
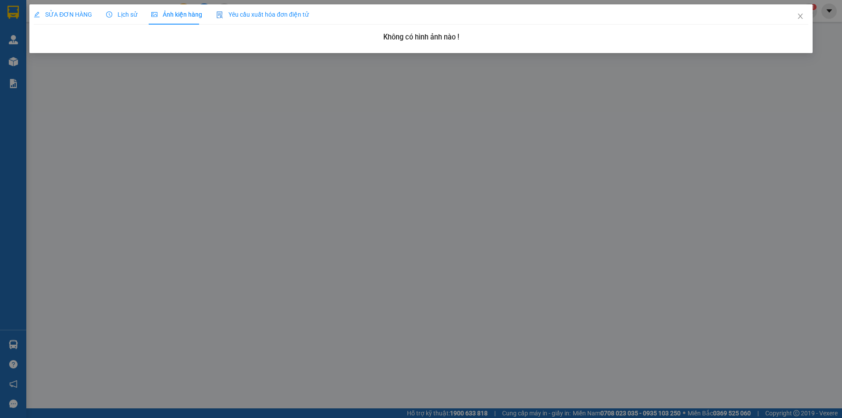
click at [129, 14] on span "Lịch sử" at bounding box center [121, 14] width 31 height 7
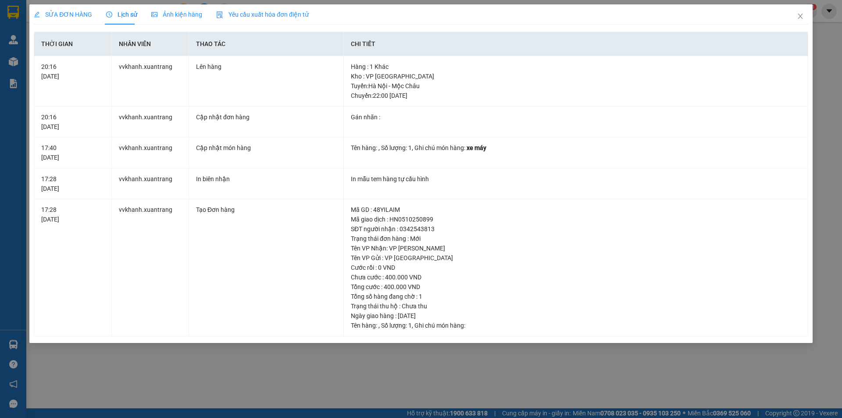
click at [166, 10] on div "Ảnh kiện hàng" at bounding box center [176, 15] width 51 height 10
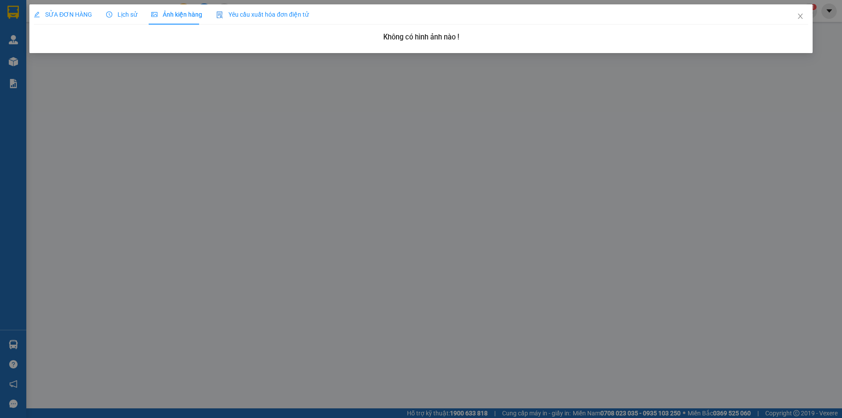
click at [78, 12] on span "SỬA ĐƠN HÀNG" at bounding box center [63, 14] width 58 height 7
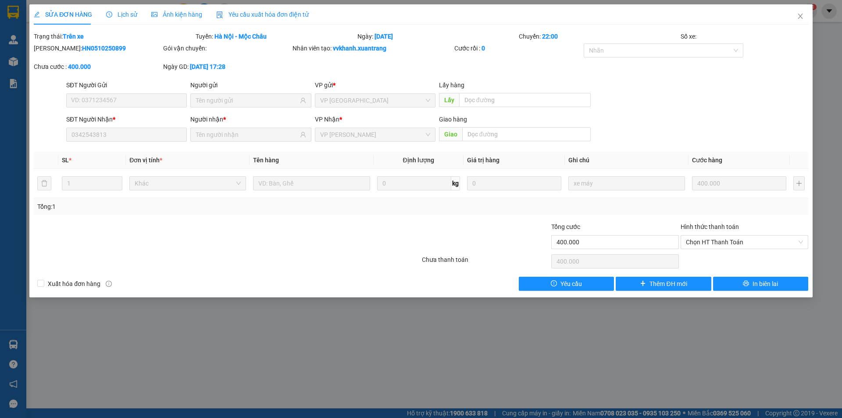
click at [110, 12] on icon "clock-circle" at bounding box center [109, 14] width 6 height 6
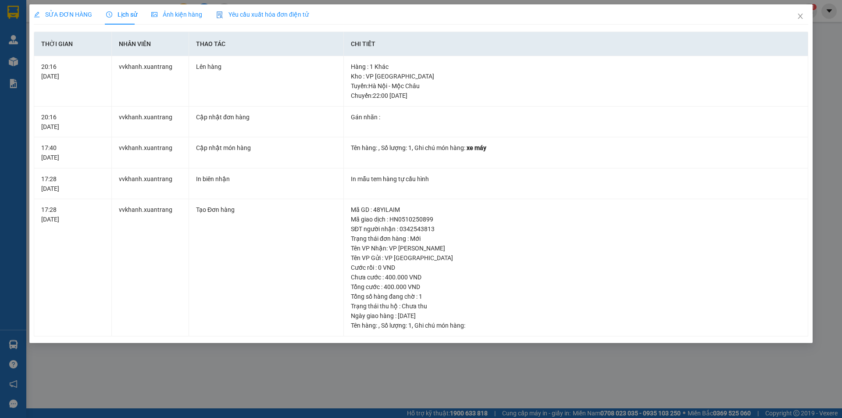
drag, startPoint x: 165, startPoint y: 13, endPoint x: 229, endPoint y: 11, distance: 63.6
click at [166, 13] on span "Ảnh kiện hàng" at bounding box center [176, 14] width 51 height 7
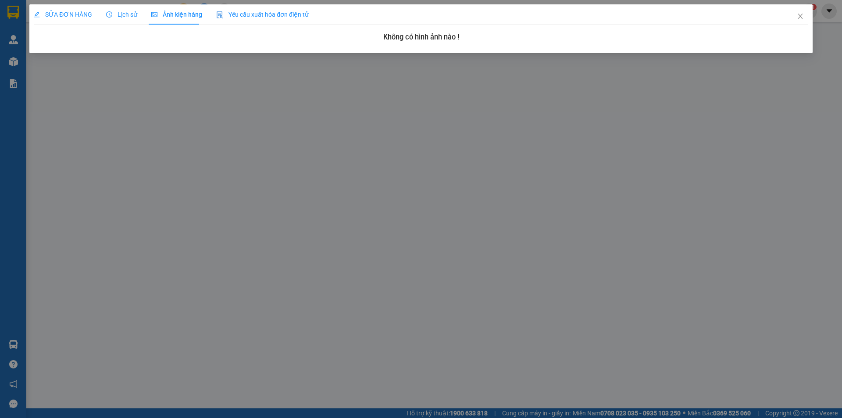
click at [238, 13] on span "Yêu cầu xuất hóa đơn điện tử" at bounding box center [262, 14] width 92 height 7
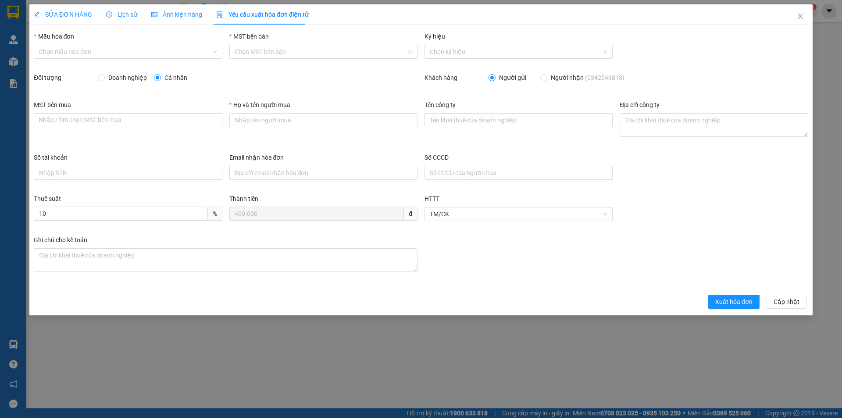
click at [183, 11] on span "Ảnh kiện hàng" at bounding box center [176, 14] width 51 height 7
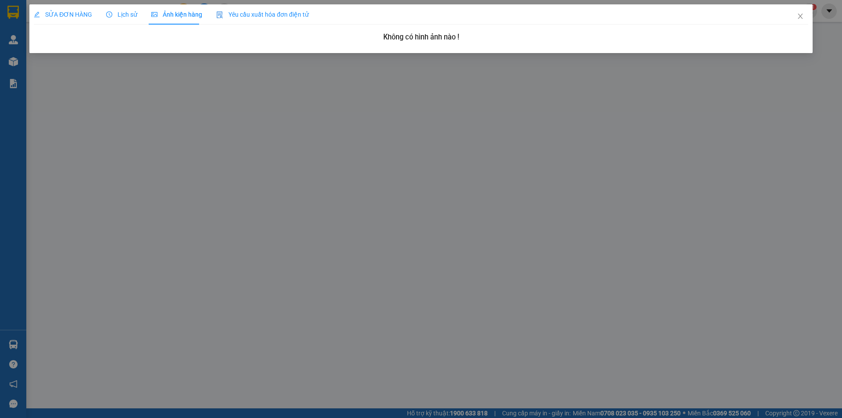
click at [132, 12] on span "Lịch sử" at bounding box center [121, 14] width 31 height 7
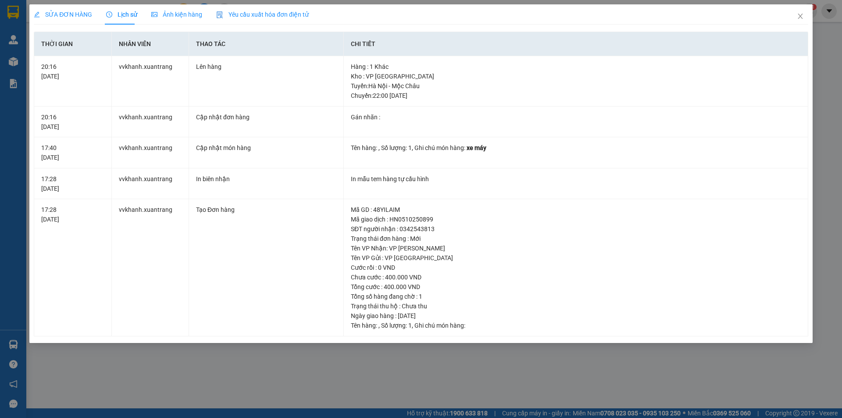
click at [81, 13] on span "SỬA ĐƠN HÀNG" at bounding box center [63, 14] width 58 height 7
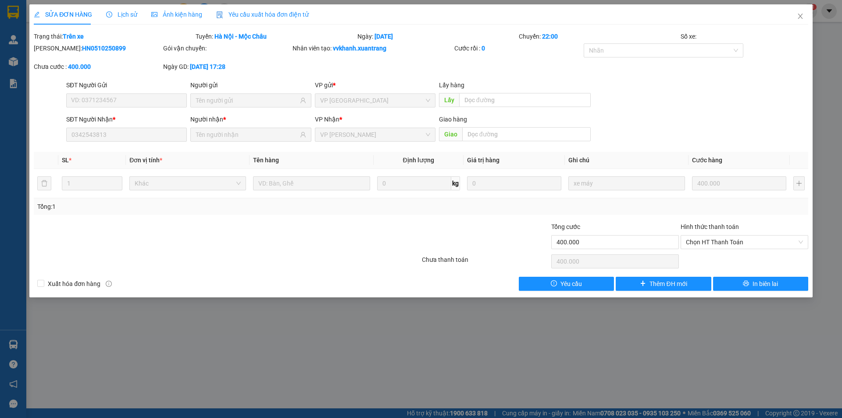
click at [115, 15] on span "Lịch sử" at bounding box center [121, 14] width 31 height 7
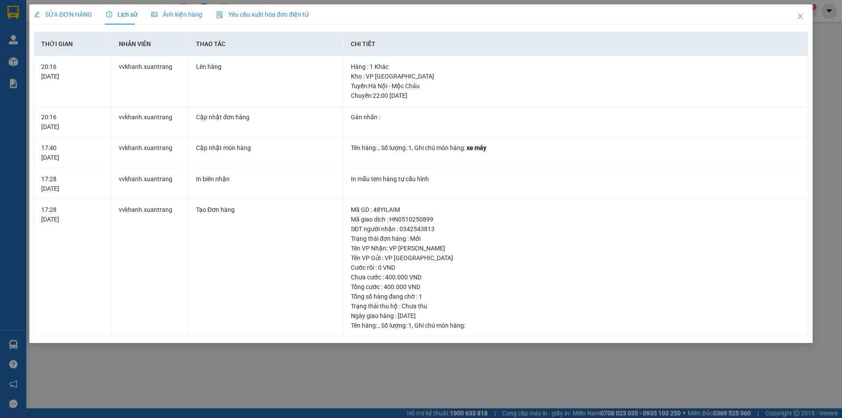
click at [170, 15] on span "Ảnh kiện hàng" at bounding box center [176, 14] width 51 height 7
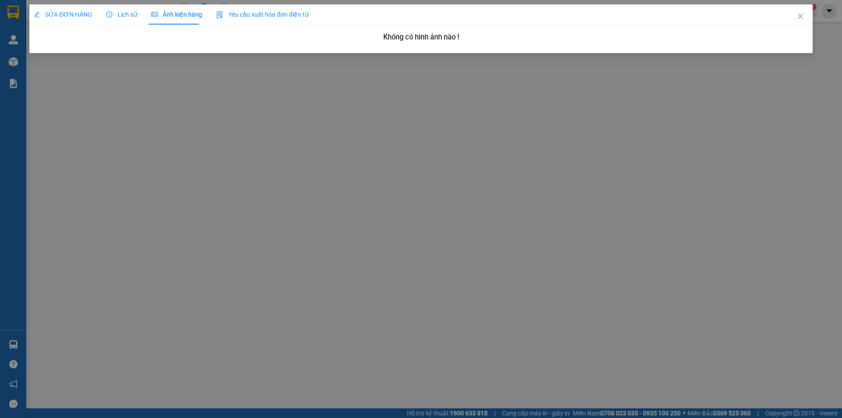
click at [72, 10] on div "SỬA ĐƠN HÀNG" at bounding box center [63, 15] width 58 height 10
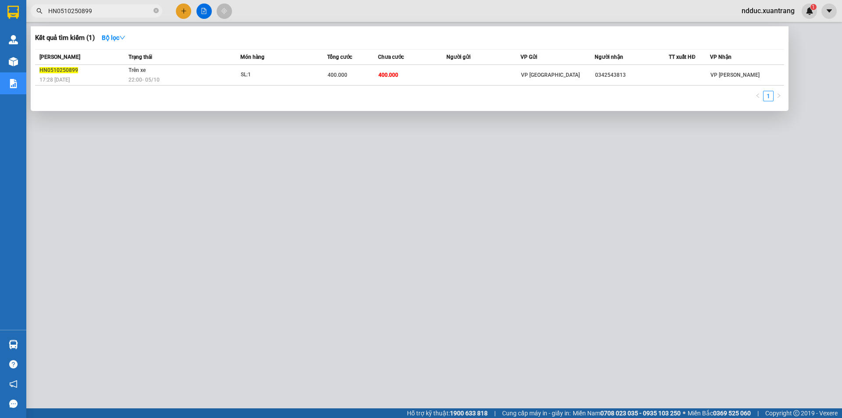
click at [91, 7] on input "HN0510250899" at bounding box center [99, 11] width 103 height 10
paste input "710250103"
click at [101, 10] on input "HN0710250103" at bounding box center [99, 11] width 103 height 10
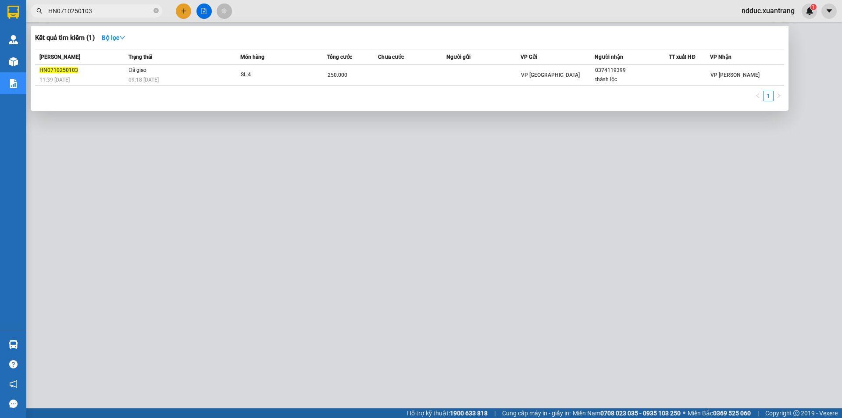
click at [96, 9] on input "HN0710250103" at bounding box center [99, 11] width 103 height 10
paste input "15"
click at [96, 9] on input "HN0710250115" at bounding box center [99, 11] width 103 height 10
click at [115, 8] on input "HN0710250115" at bounding box center [99, 11] width 103 height 10
paste input "0988141289"
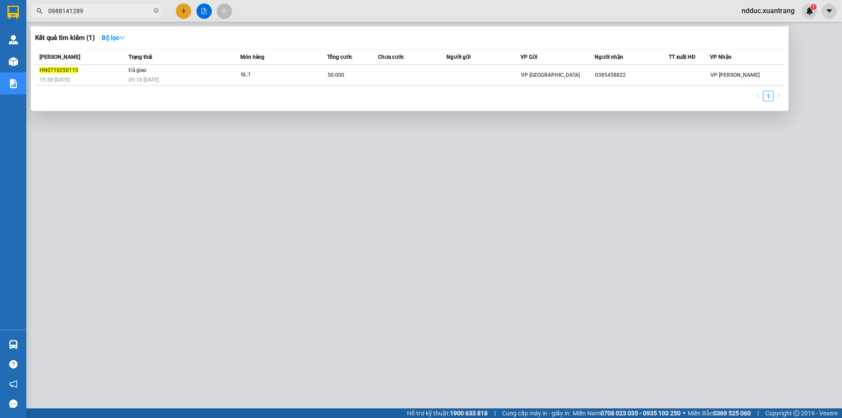
click at [115, 8] on input "0988141289" at bounding box center [99, 11] width 103 height 10
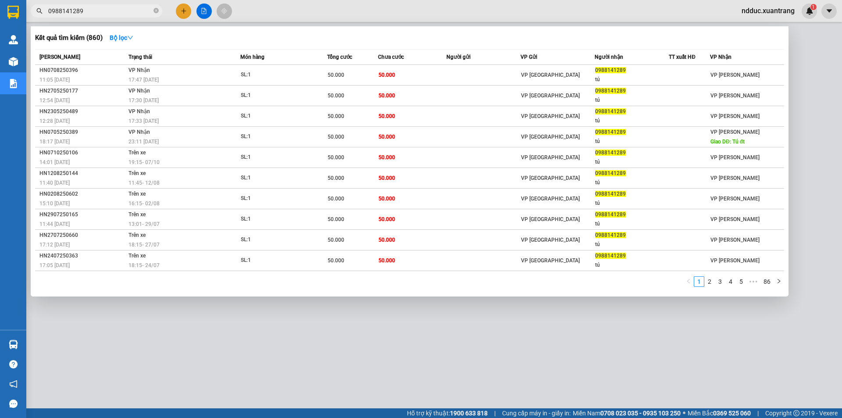
click at [78, 13] on input "0988141289" at bounding box center [99, 11] width 103 height 10
paste input "HN0710250106"
click at [78, 13] on input "0988141289" at bounding box center [99, 11] width 103 height 10
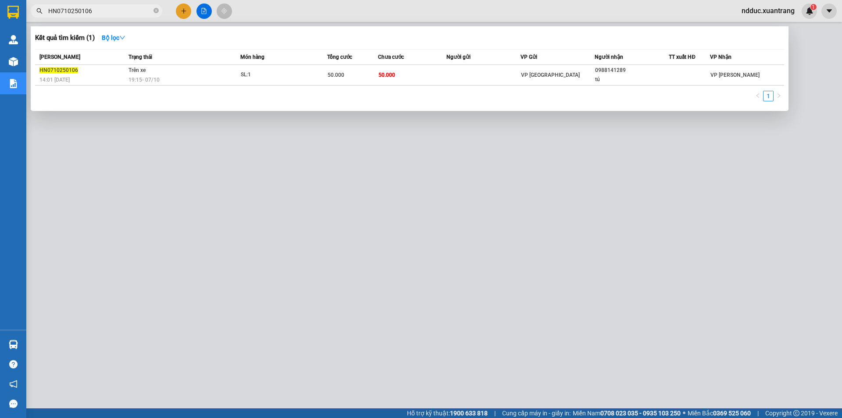
click at [106, 17] on span "HN0710250106" at bounding box center [96, 10] width 131 height 13
click at [105, 16] on span "HN0710250106" at bounding box center [96, 10] width 131 height 13
click at [104, 13] on input "HN0710250106" at bounding box center [99, 11] width 103 height 10
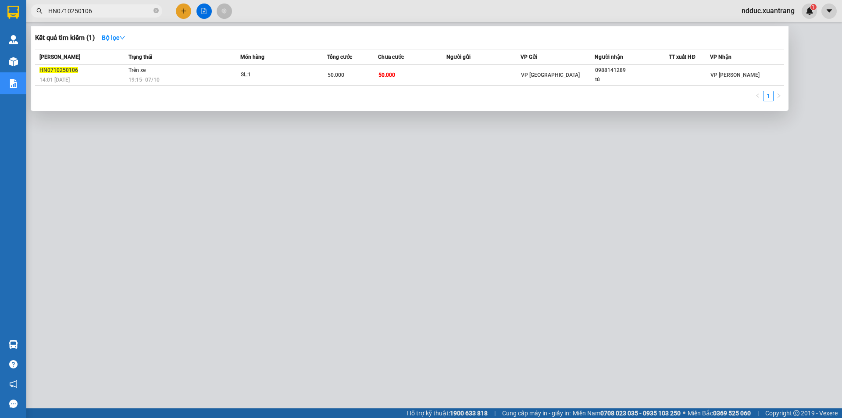
paste input "12"
type input "HN0710250112"
